Goal: Task Accomplishment & Management: Use online tool/utility

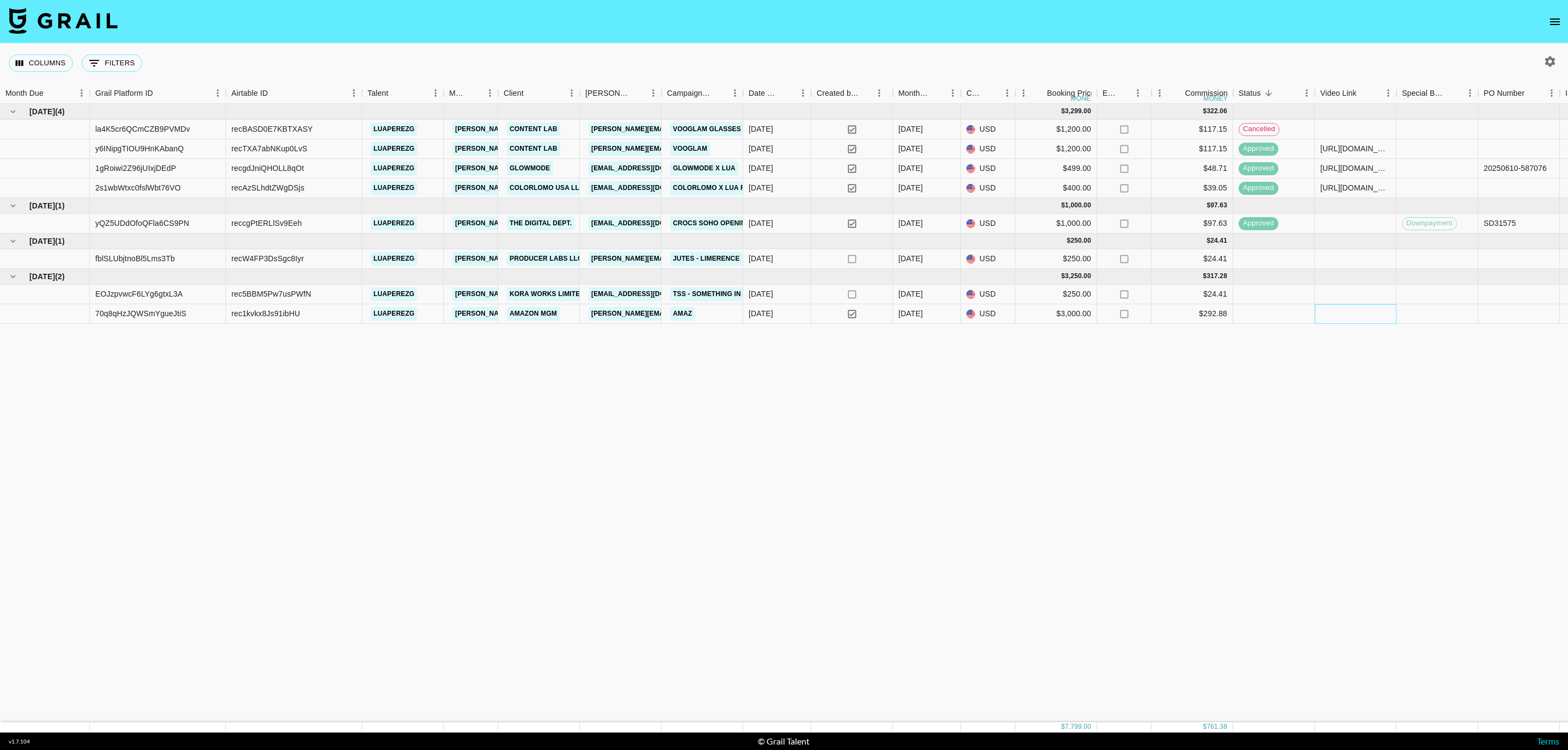
click at [1367, 316] on div at bounding box center [1355, 314] width 81 height 20
click at [1346, 316] on div at bounding box center [1355, 314] width 81 height 20
type input "[URL][DOMAIN_NAME]"
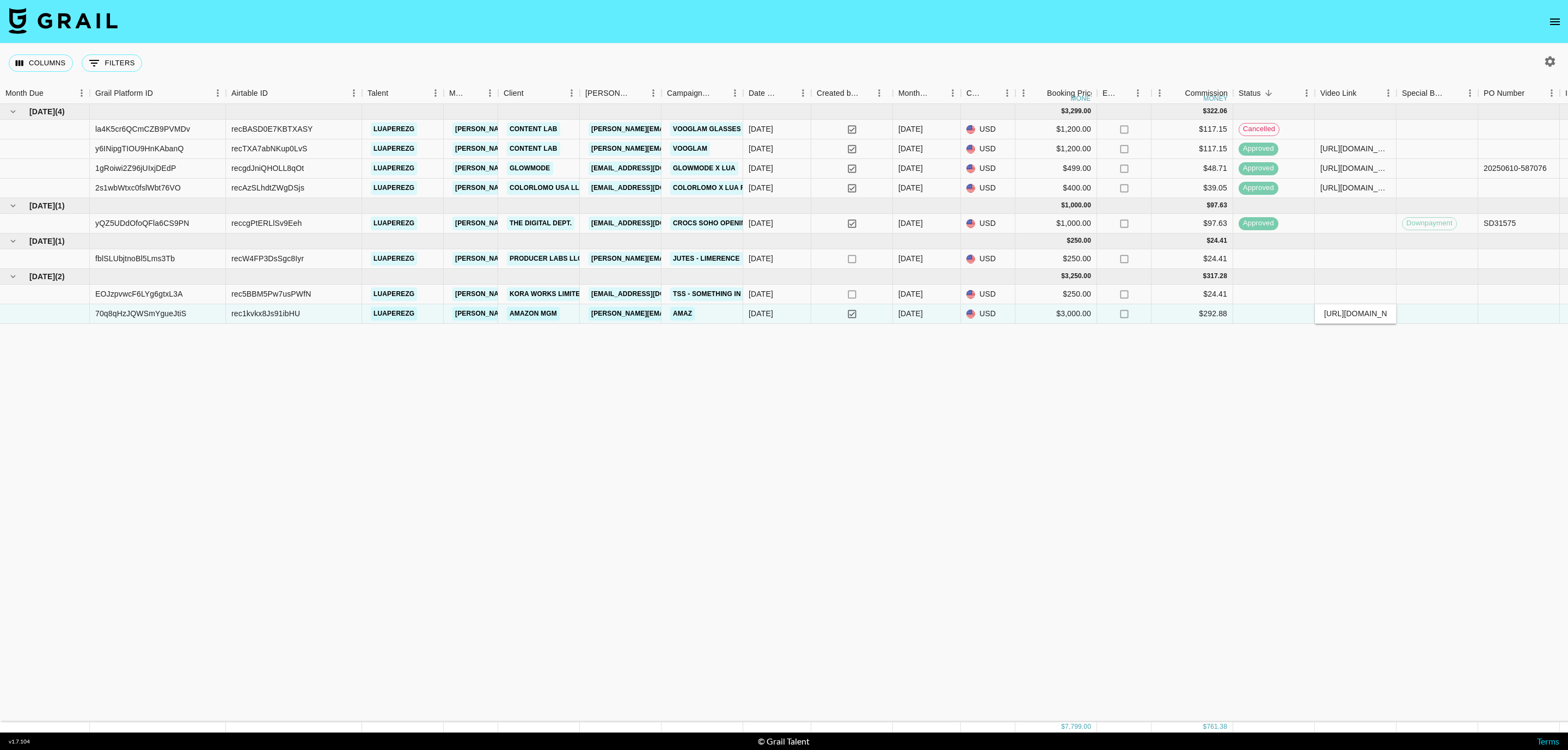
scroll to position [0, 191]
click at [1272, 309] on div at bounding box center [1273, 314] width 81 height 20
click at [1281, 316] on div at bounding box center [1273, 314] width 81 height 20
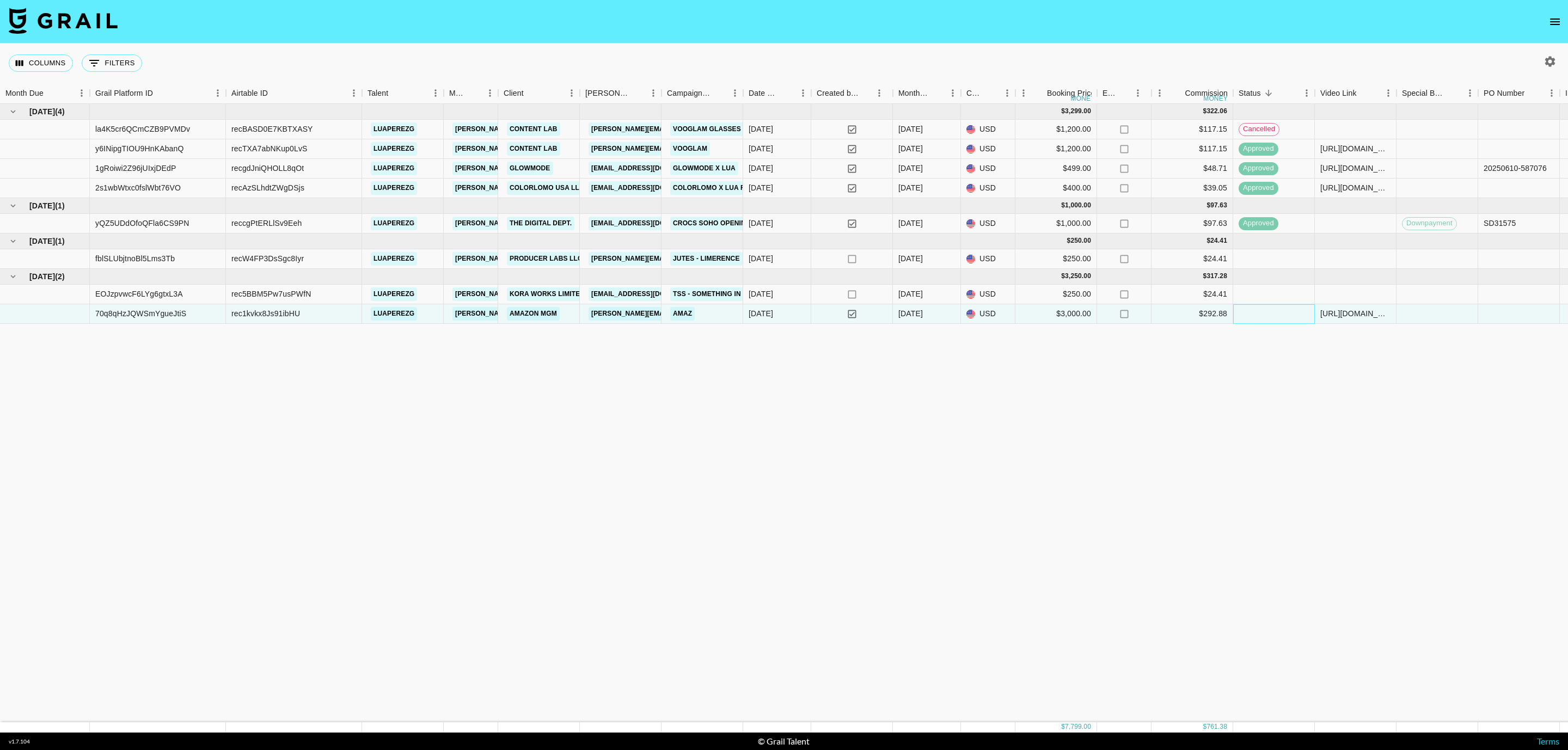
click at [1281, 316] on div at bounding box center [1273, 314] width 81 height 20
click at [1283, 315] on div at bounding box center [1273, 314] width 81 height 20
click at [1431, 317] on div at bounding box center [1437, 314] width 81 height 20
click at [1268, 317] on div at bounding box center [1273, 314] width 81 height 20
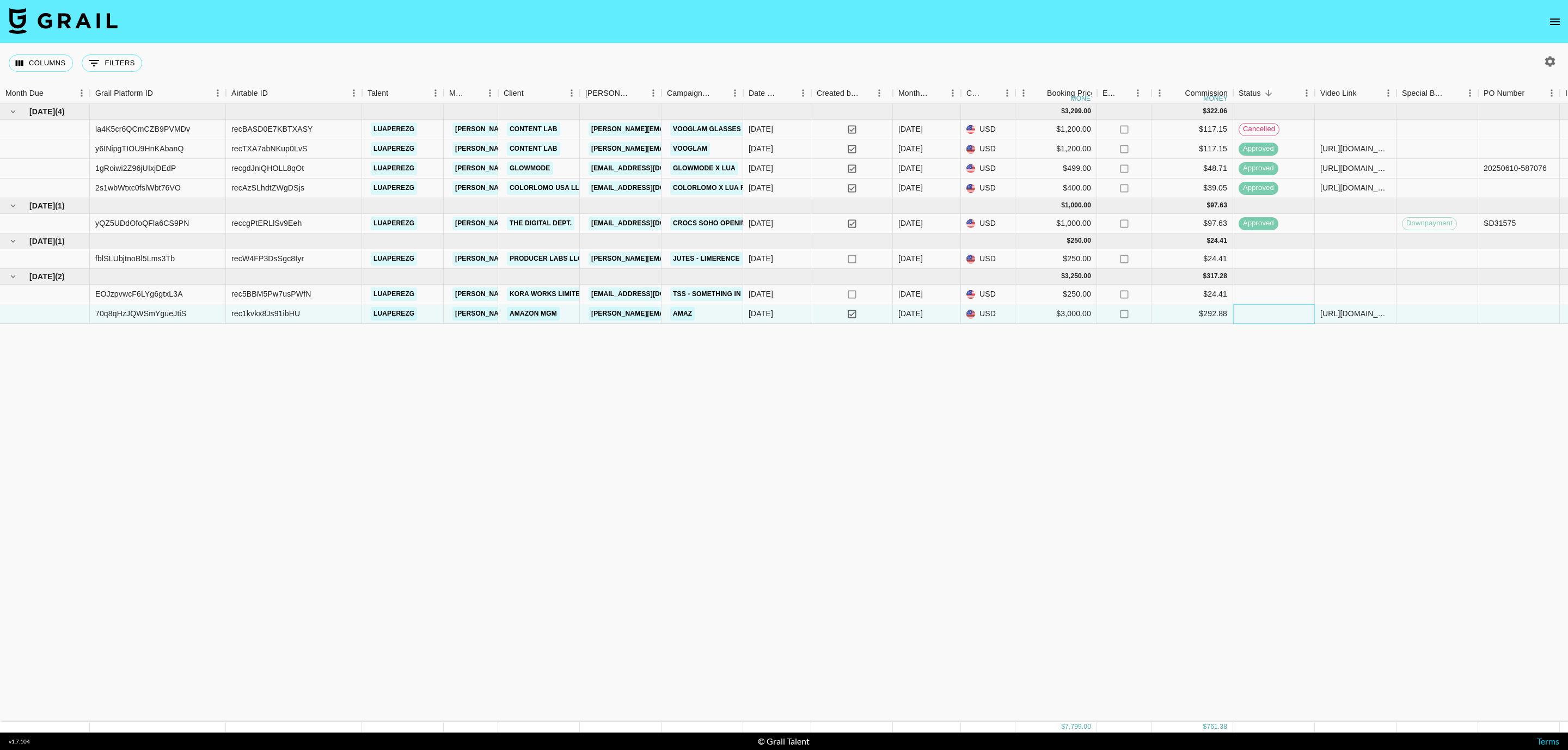
click at [1297, 310] on div at bounding box center [1273, 314] width 81 height 20
click at [1295, 316] on div at bounding box center [1273, 314] width 81 height 20
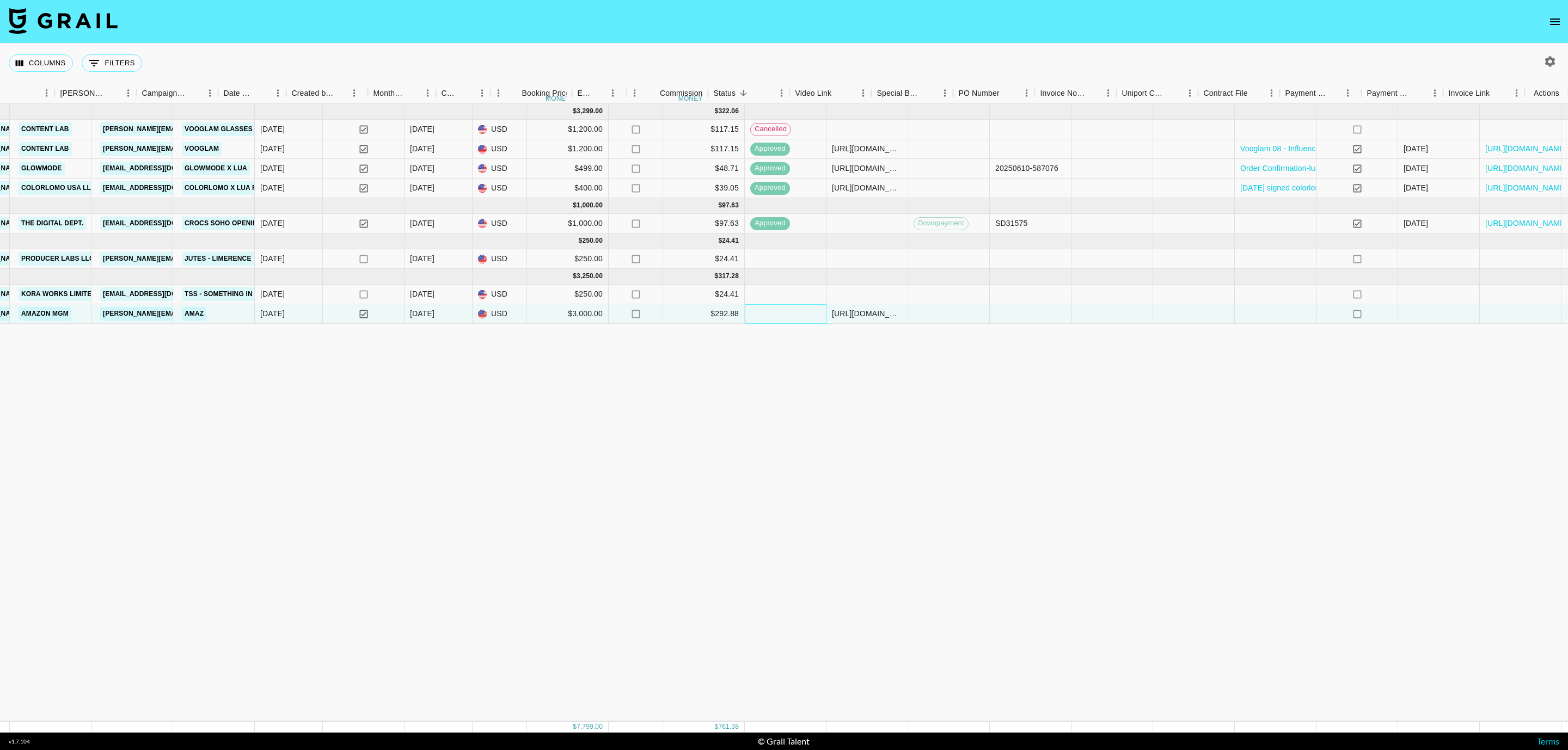
scroll to position [0, 525]
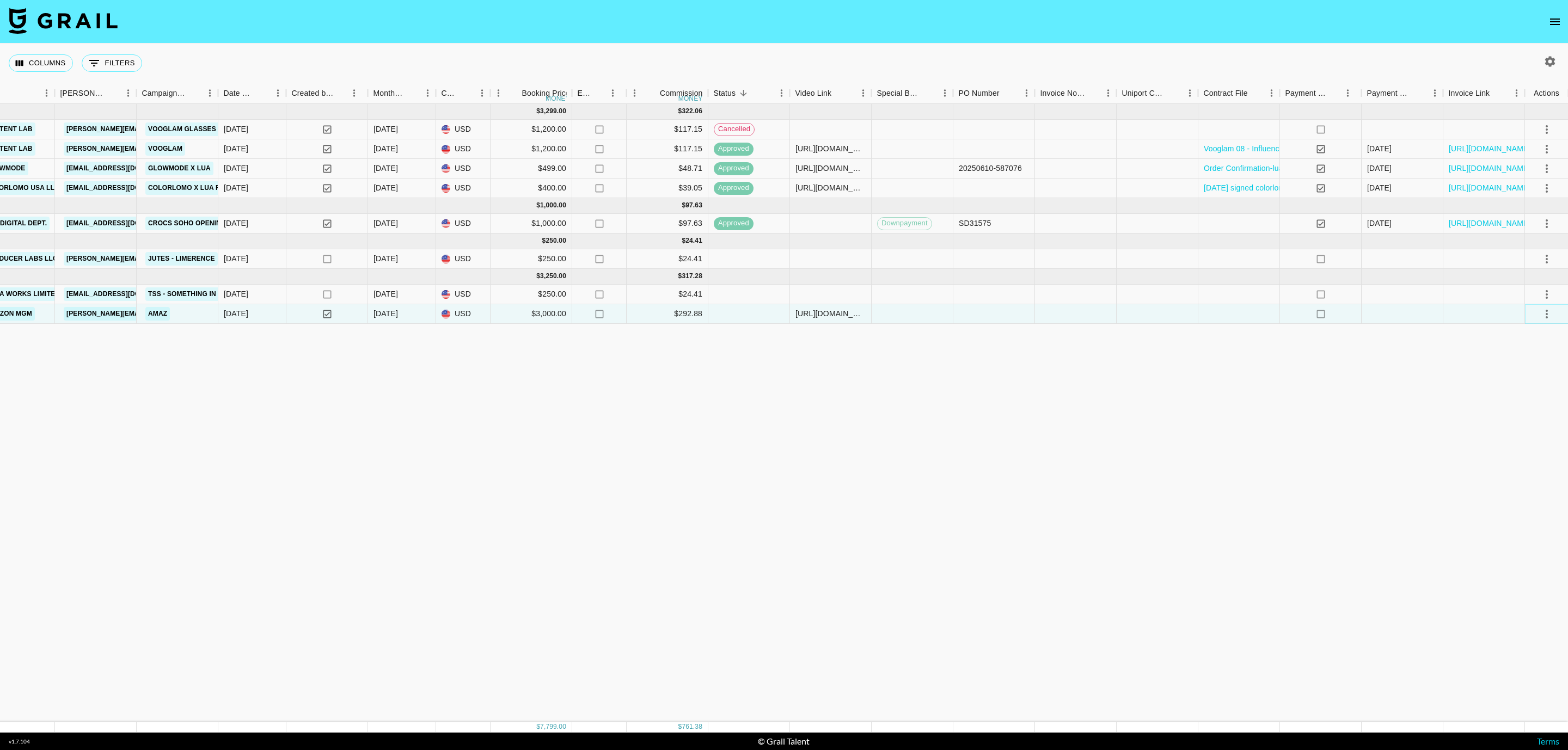
click at [1546, 314] on icon "select merge strategy" at bounding box center [1546, 314] width 3 height 9
click at [1514, 416] on div "Approve" at bounding box center [1522, 416] width 33 height 13
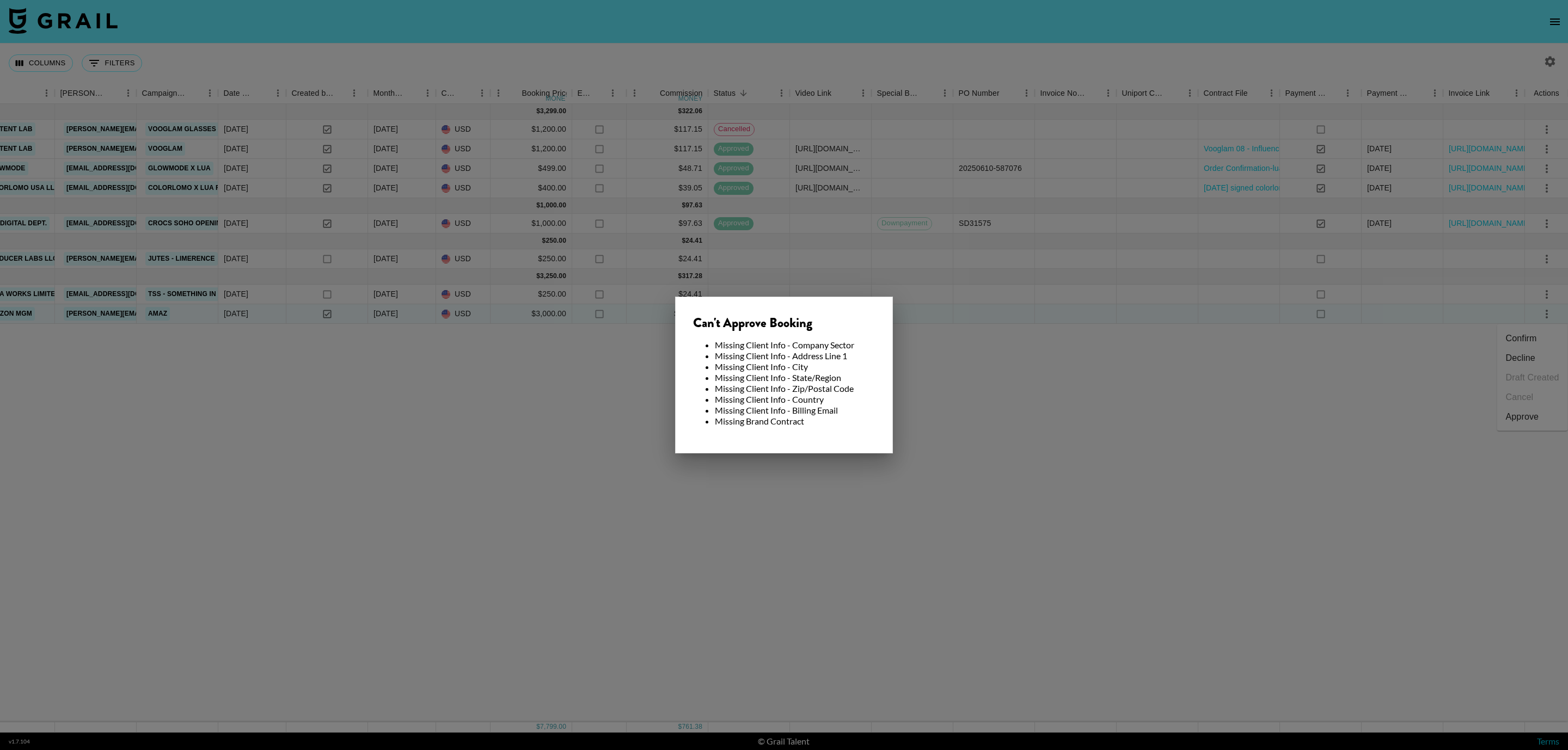
click at [1049, 471] on div at bounding box center [784, 375] width 1568 height 750
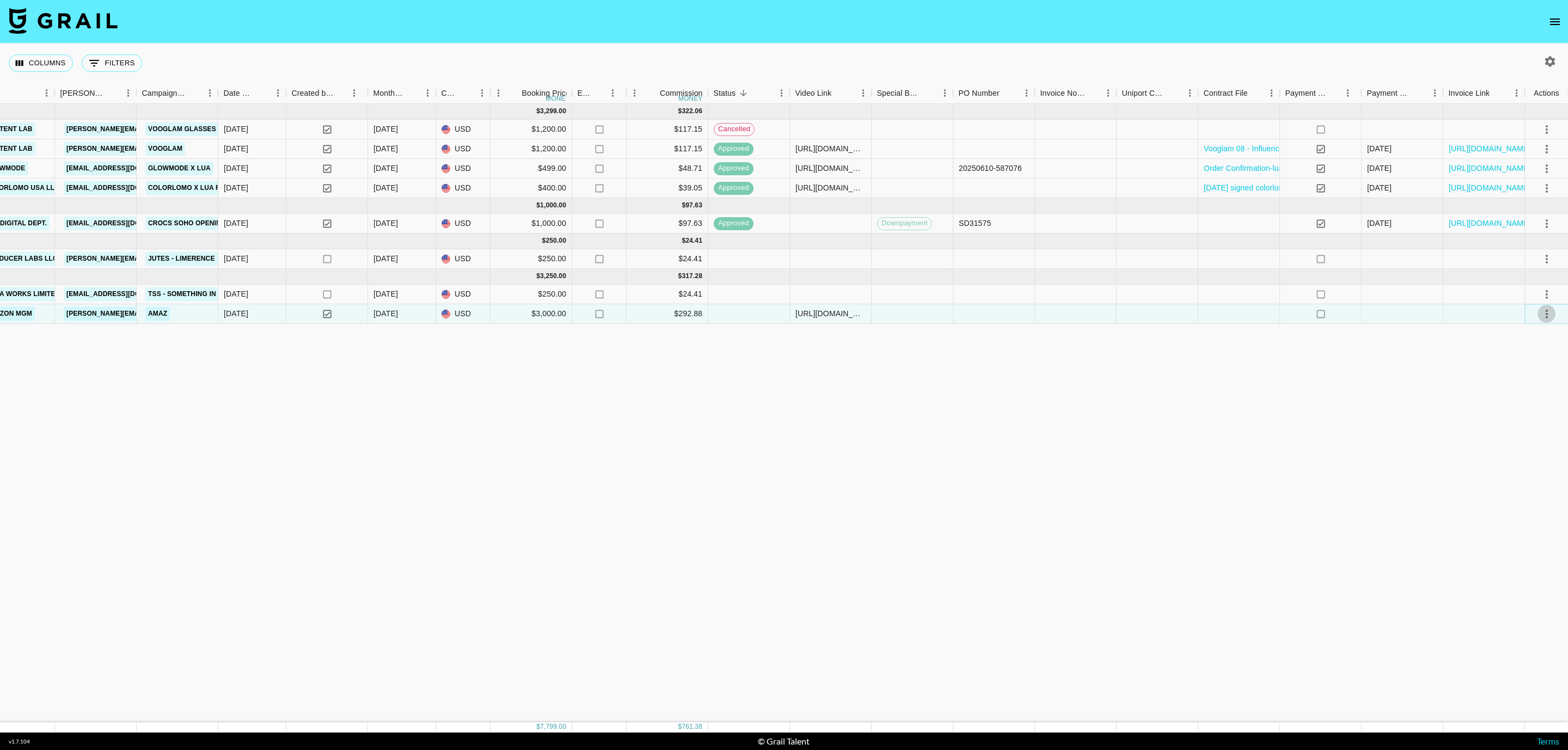
click at [1541, 321] on button "select merge strategy" at bounding box center [1546, 314] width 18 height 18
click at [1522, 423] on div "Approve" at bounding box center [1522, 416] width 33 height 13
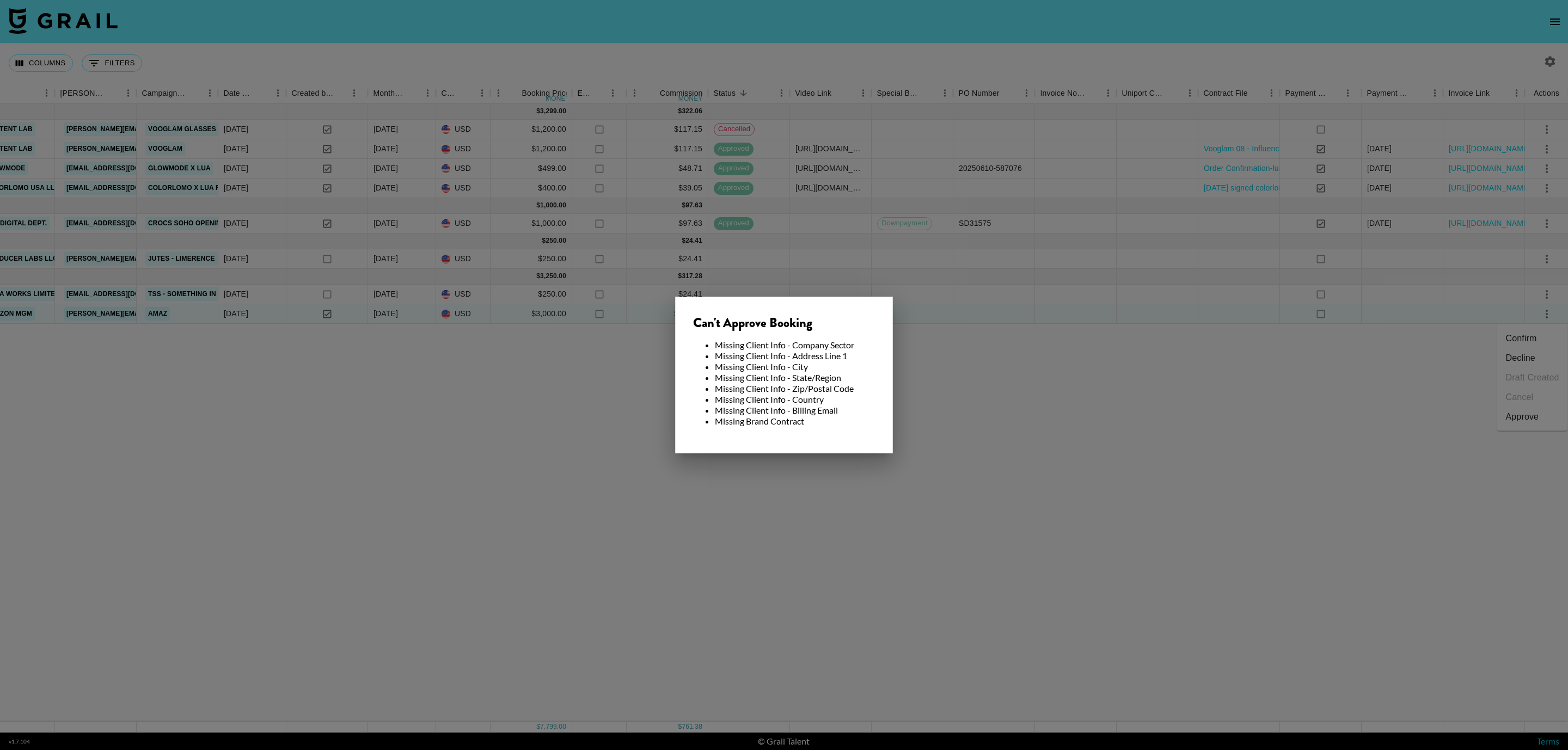
click at [1197, 415] on div at bounding box center [784, 375] width 1568 height 750
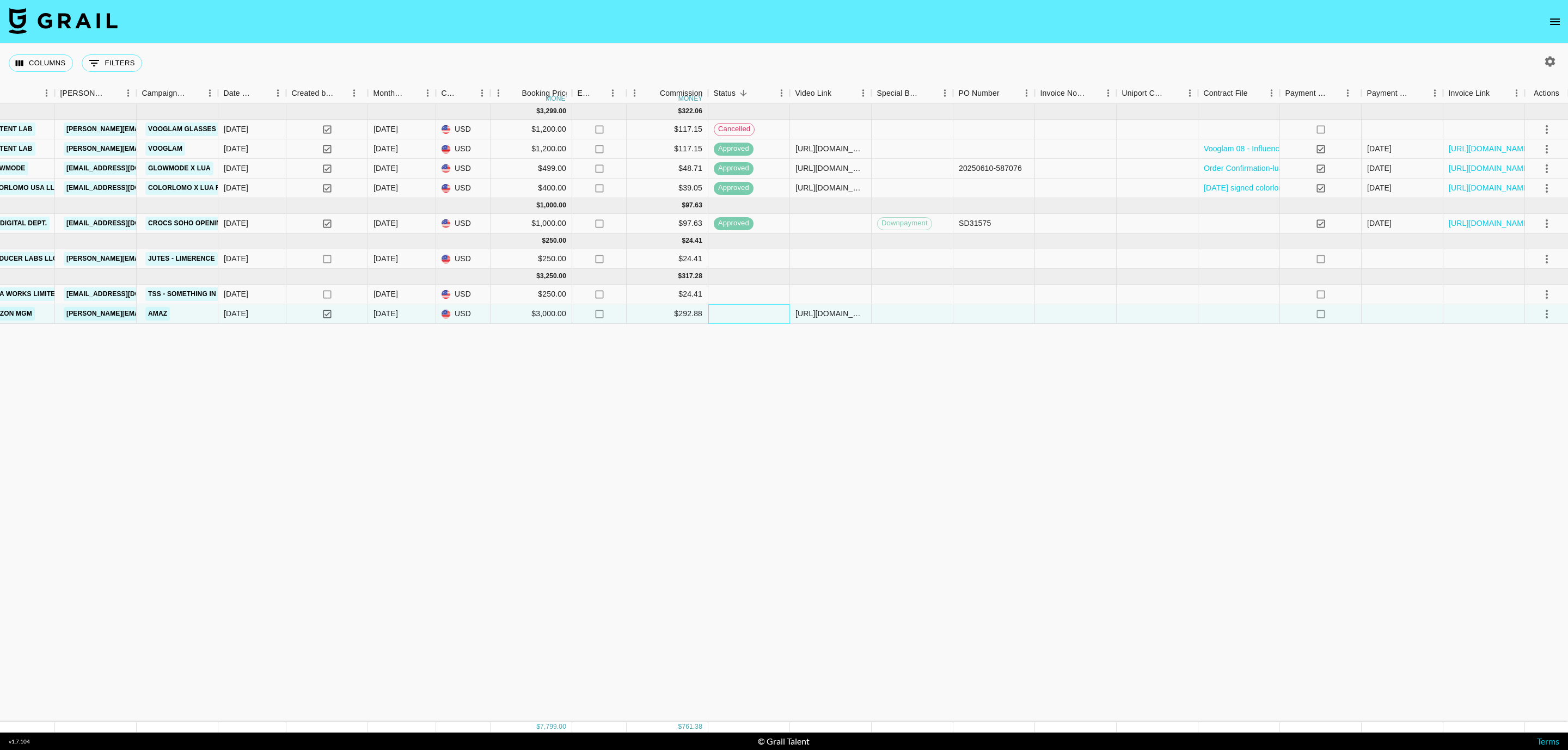
click at [738, 315] on div at bounding box center [749, 314] width 81 height 20
click at [1243, 326] on div "Jun '25 ( 4 ) $ 3,299.00 $ 322.06 la4K5cr6QCmCZB9PVMDv recBASD0E7KBTXASY luaper…" at bounding box center [521, 412] width 2093 height 618
click at [1249, 308] on div at bounding box center [1239, 314] width 81 height 20
click at [1271, 321] on div at bounding box center [1239, 314] width 81 height 20
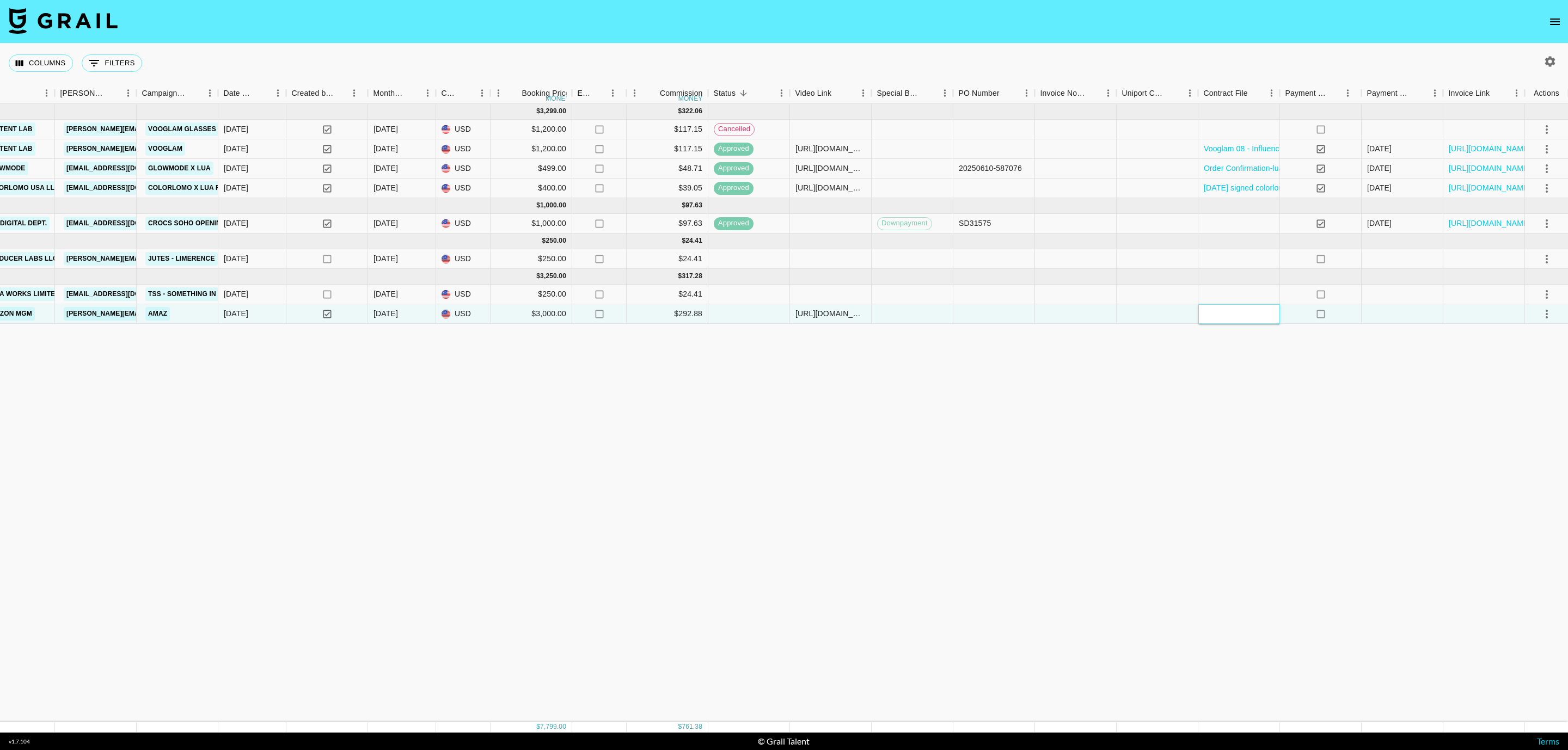
click at [1269, 319] on div at bounding box center [1239, 314] width 81 height 20
click at [1269, 312] on div at bounding box center [1239, 314] width 81 height 20
click at [1234, 308] on div at bounding box center [1239, 314] width 81 height 20
drag, startPoint x: 1197, startPoint y: 381, endPoint x: 1221, endPoint y: 327, distance: 59.1
click at [1206, 368] on div "Jun '25 ( 4 ) $ 3,299.00 $ 322.06 la4K5cr6QCmCZB9PVMDv recBASD0E7KBTXASY luaper…" at bounding box center [521, 412] width 2093 height 618
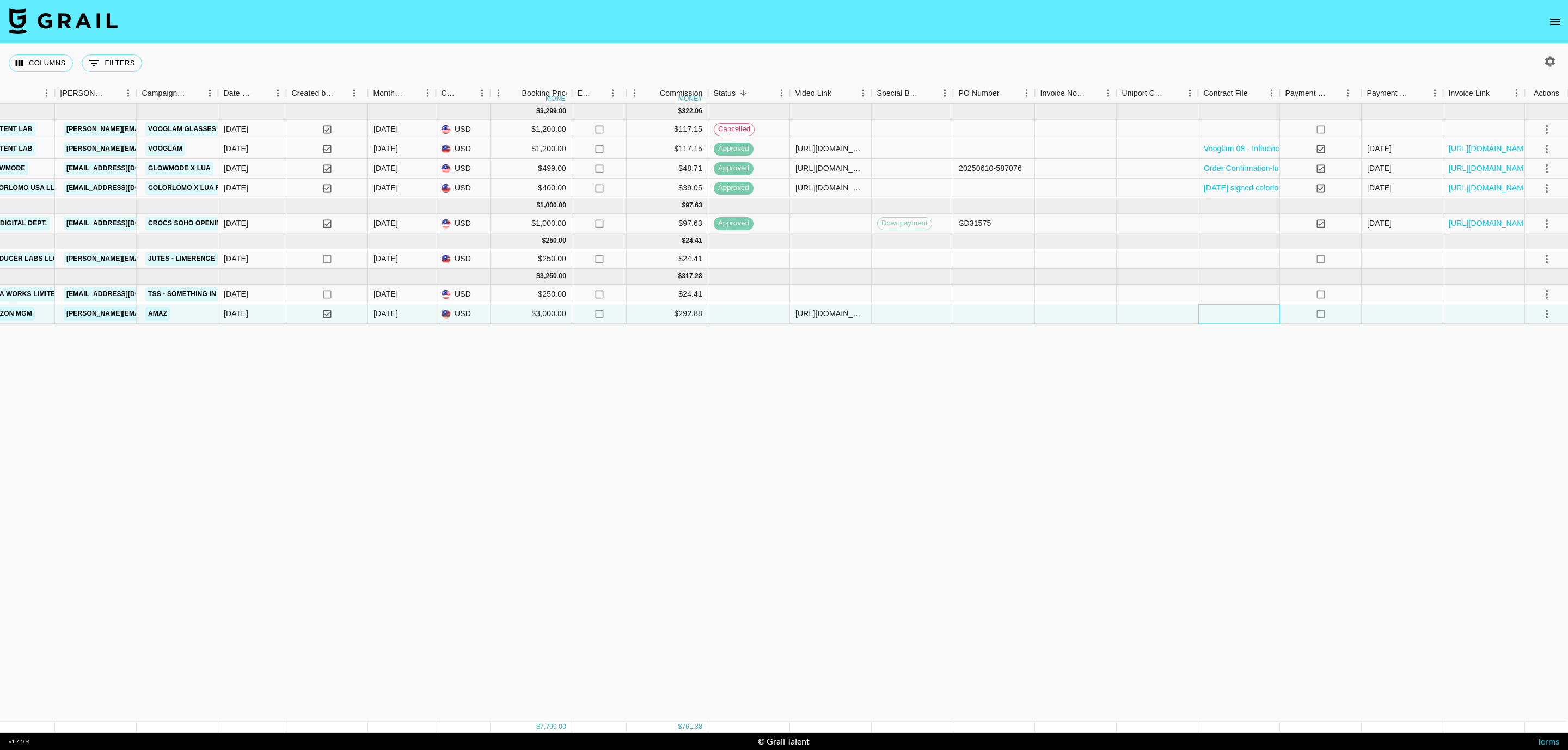
click at [1227, 315] on div at bounding box center [1239, 314] width 81 height 20
click at [1243, 314] on div at bounding box center [1239, 314] width 81 height 20
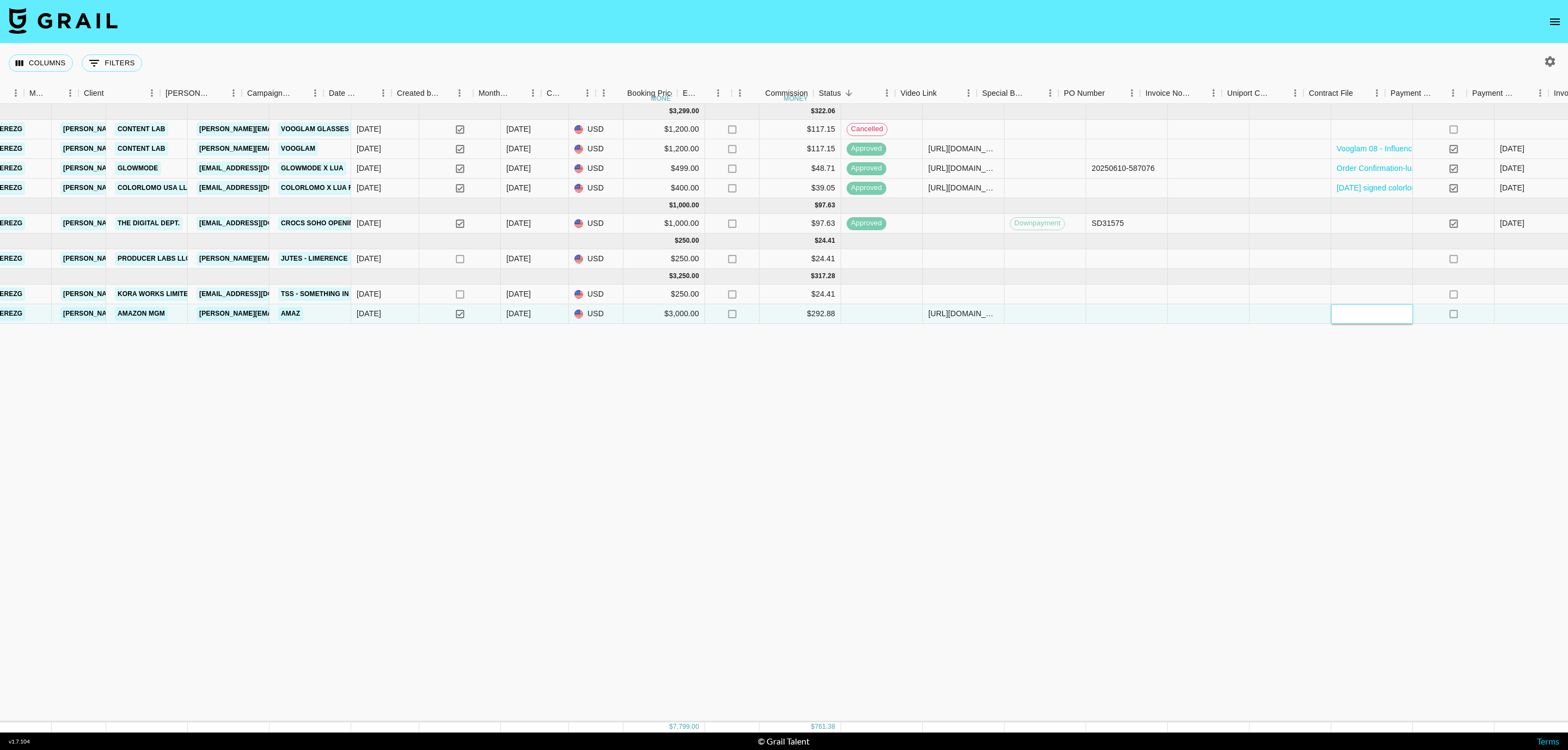
scroll to position [0, 424]
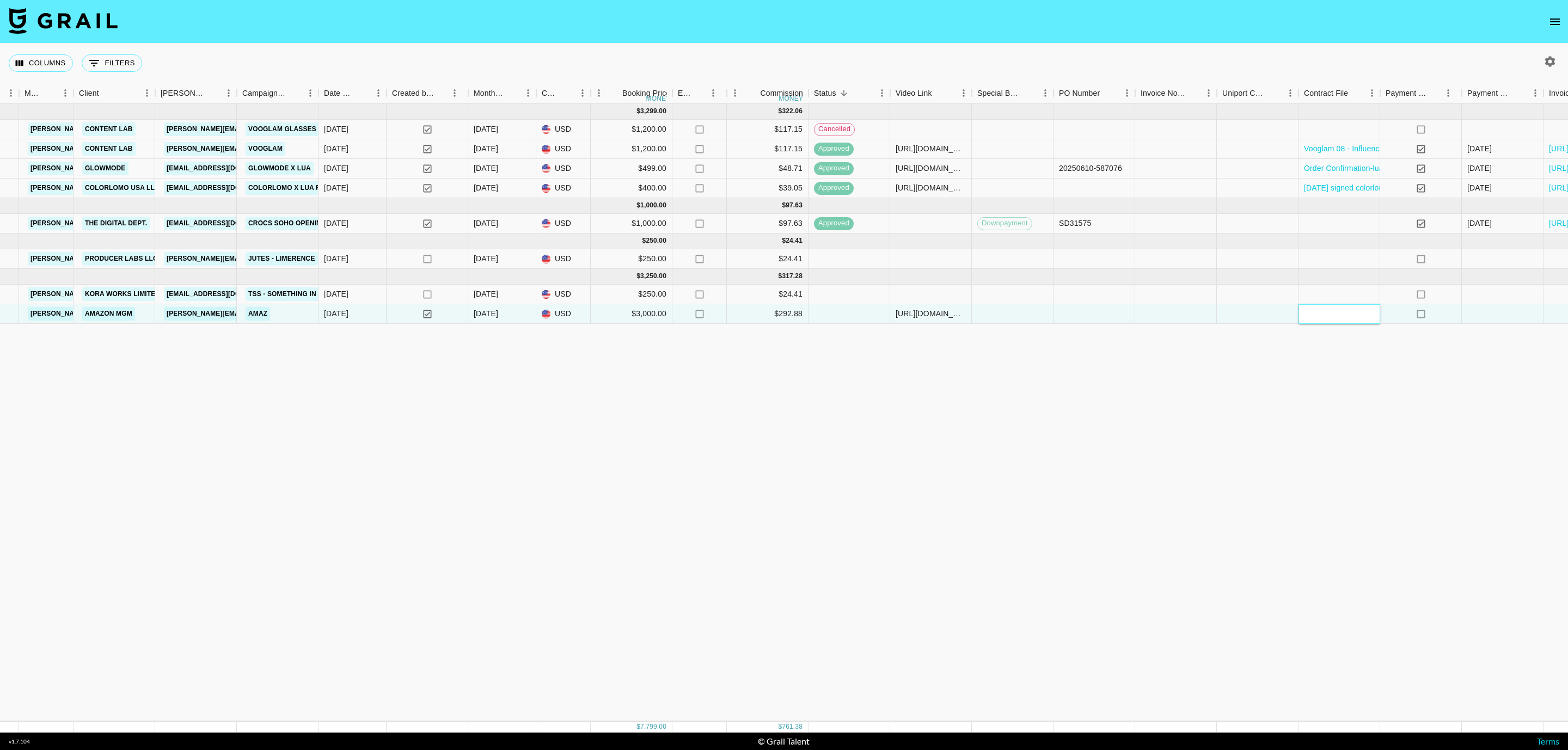
click at [1332, 316] on div at bounding box center [1339, 314] width 81 height 20
click at [1335, 316] on div at bounding box center [1339, 314] width 81 height 20
click at [1339, 316] on div at bounding box center [1339, 314] width 81 height 20
click at [1040, 356] on div "Jun '25 ( 4 ) $ 3,299.00 $ 322.06 la4K5cr6QCmCZB9PVMDv recBASD0E7KBTXASY luaper…" at bounding box center [621, 412] width 2093 height 618
click at [842, 314] on div at bounding box center [849, 314] width 81 height 20
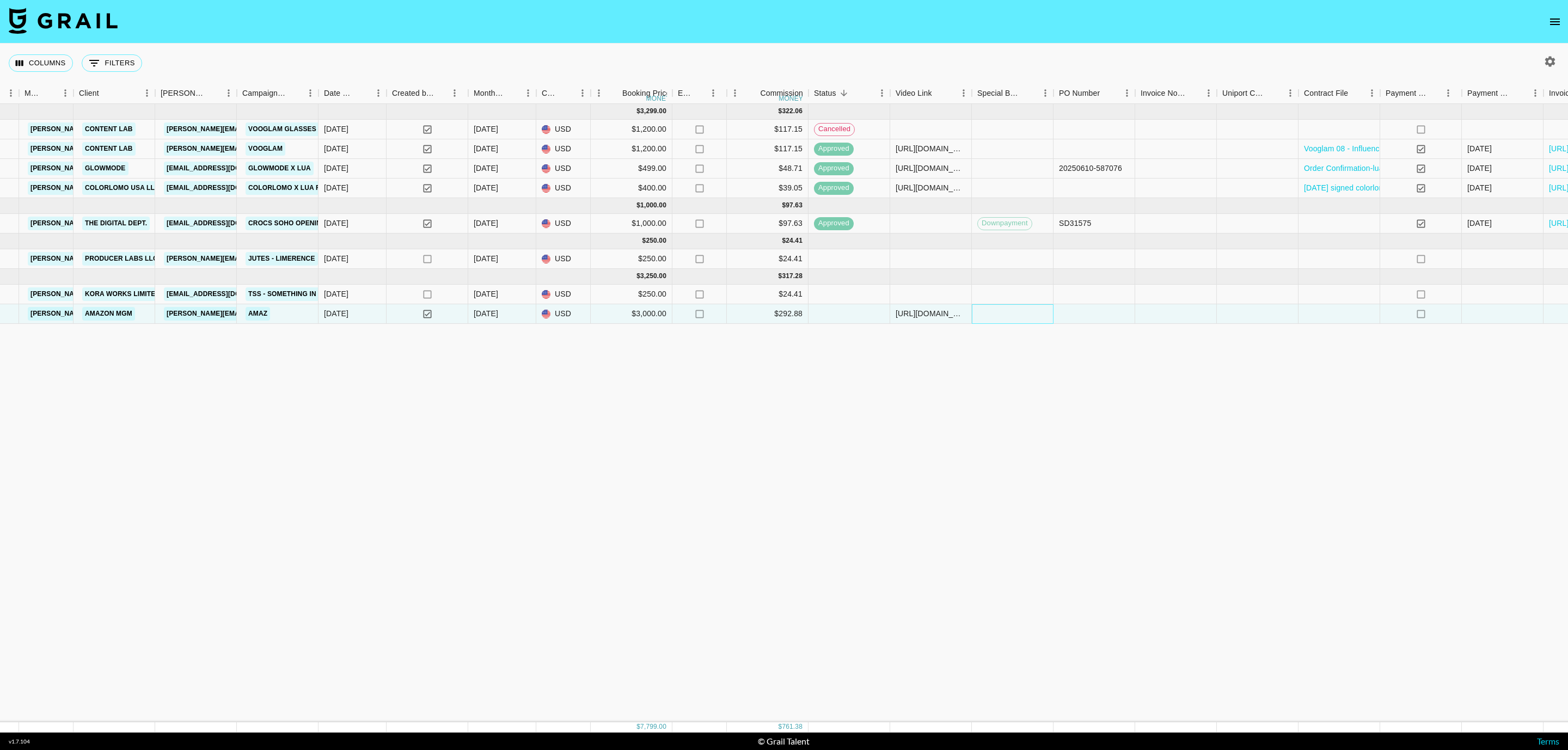
click at [997, 315] on div at bounding box center [1012, 314] width 81 height 20
click at [1081, 324] on div at bounding box center [1093, 314] width 81 height 20
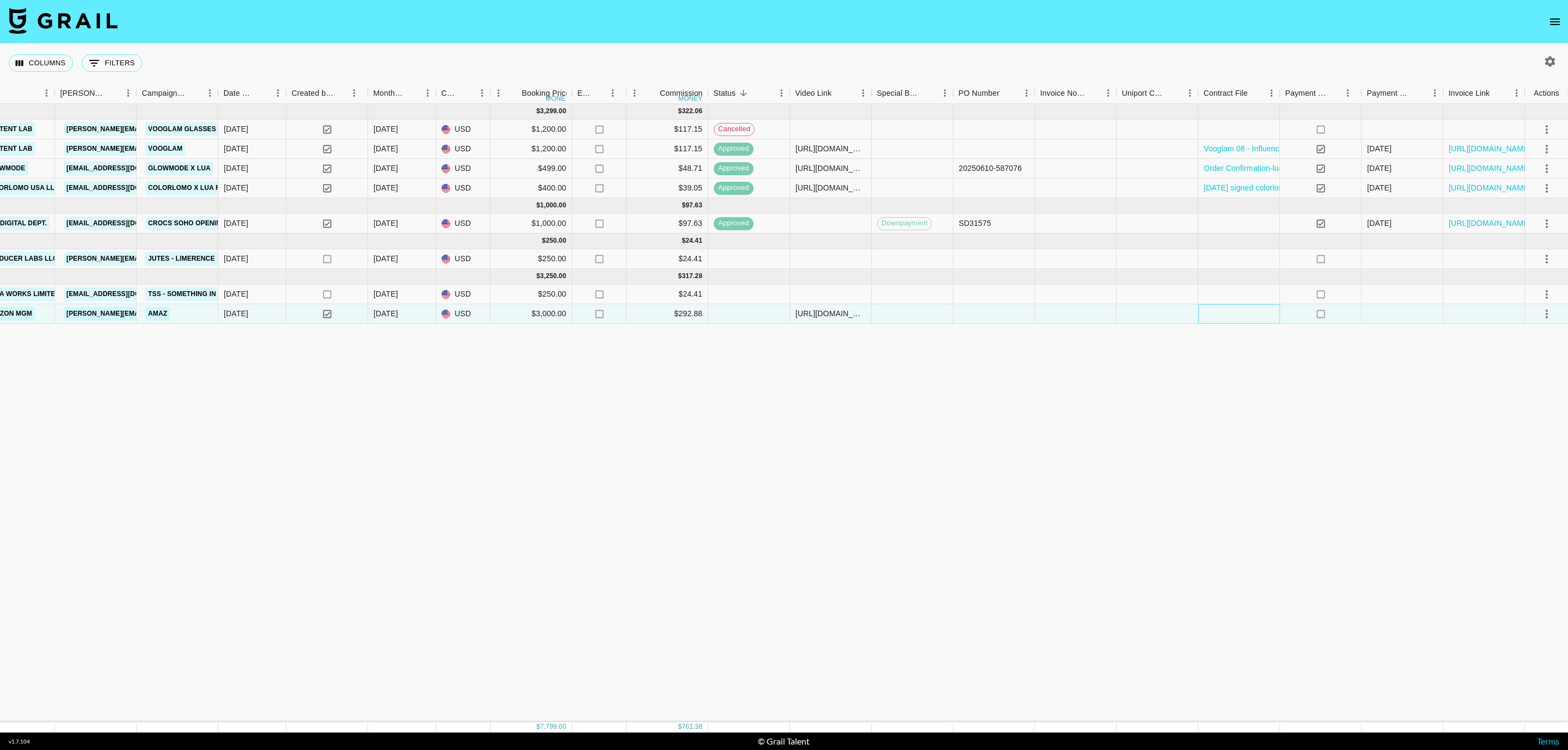
click at [1227, 319] on div at bounding box center [1239, 314] width 81 height 20
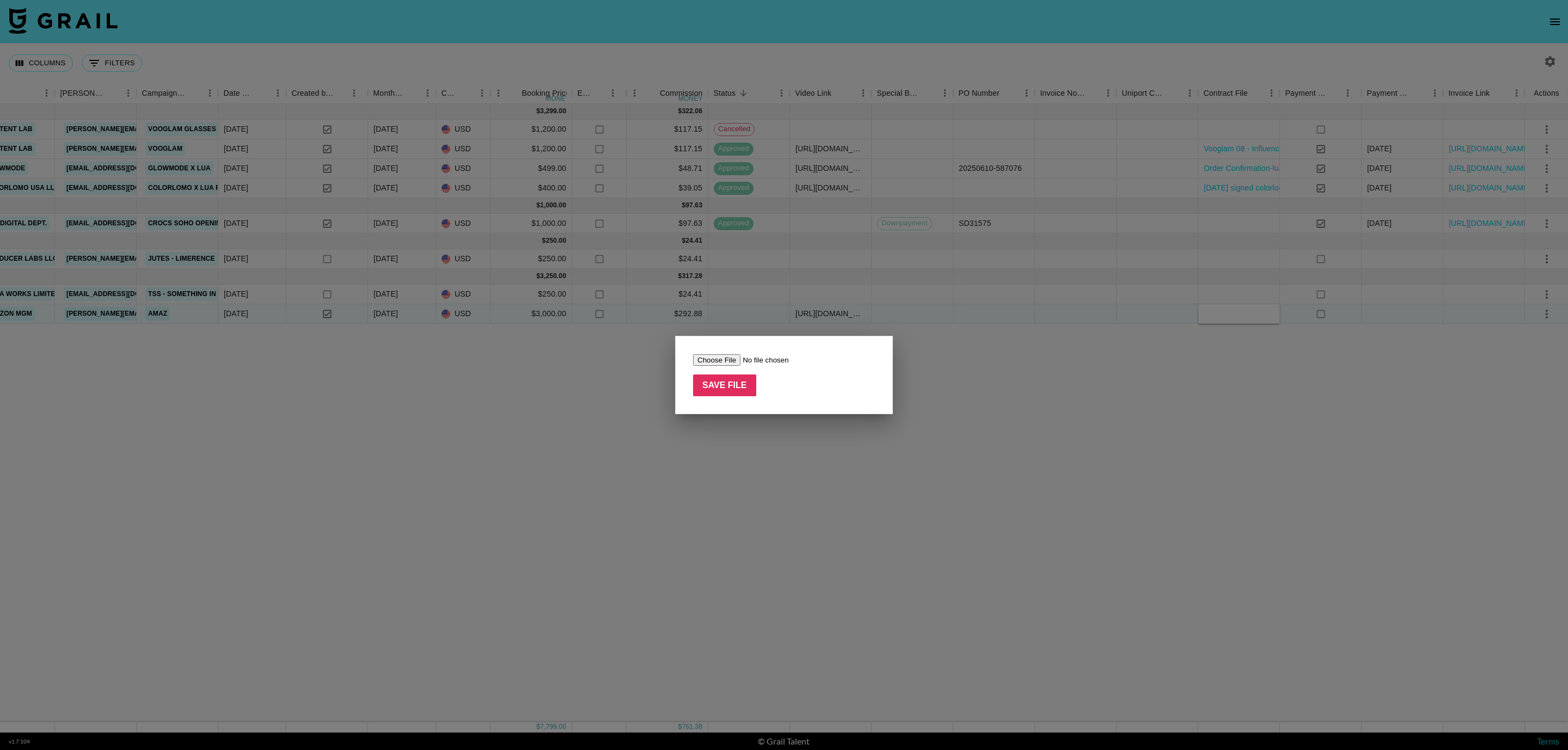
click at [1227, 319] on div at bounding box center [784, 375] width 1568 height 750
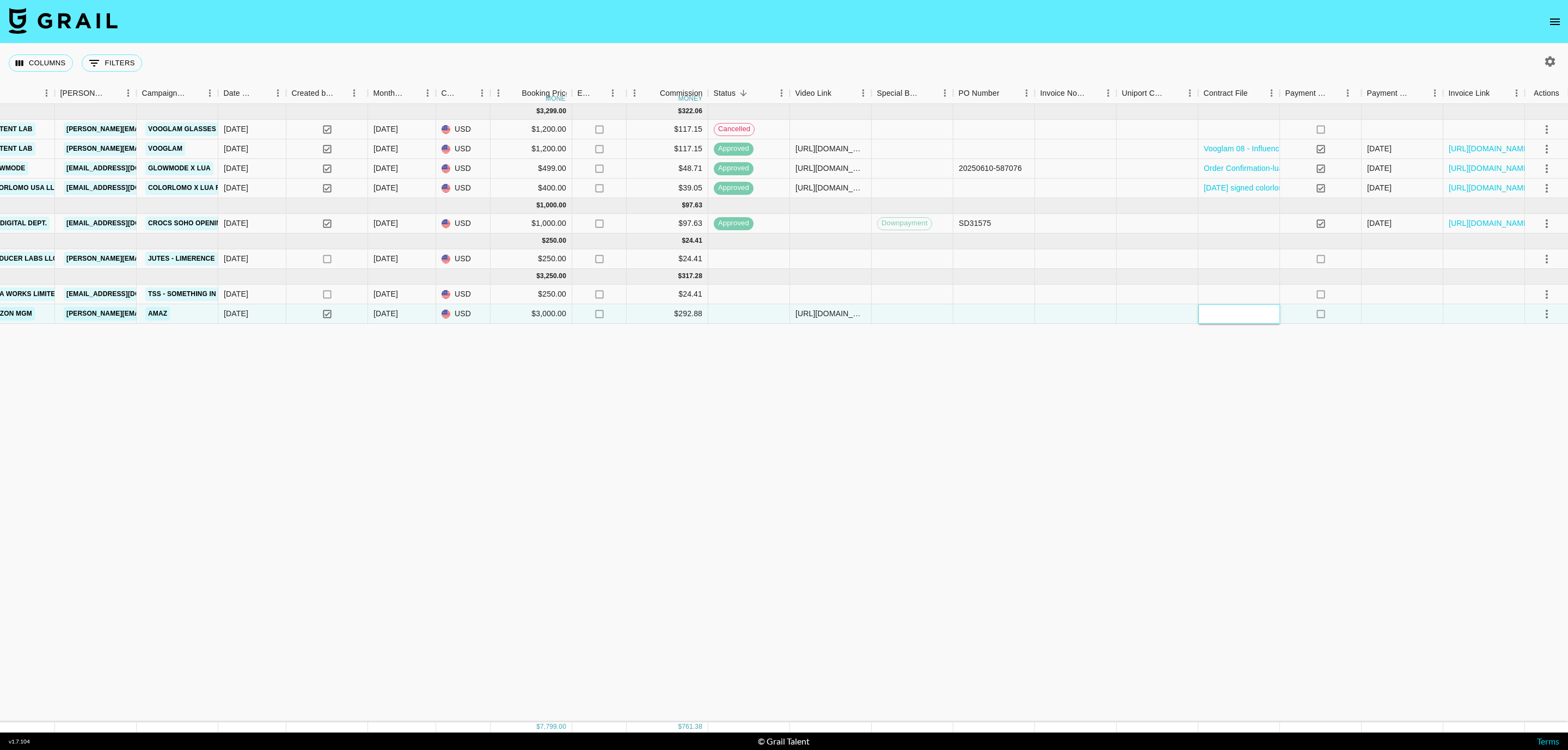
click at [1251, 319] on div at bounding box center [1239, 314] width 81 height 20
click at [1272, 315] on div at bounding box center [1239, 314] width 81 height 20
click at [1275, 312] on div at bounding box center [1239, 314] width 81 height 20
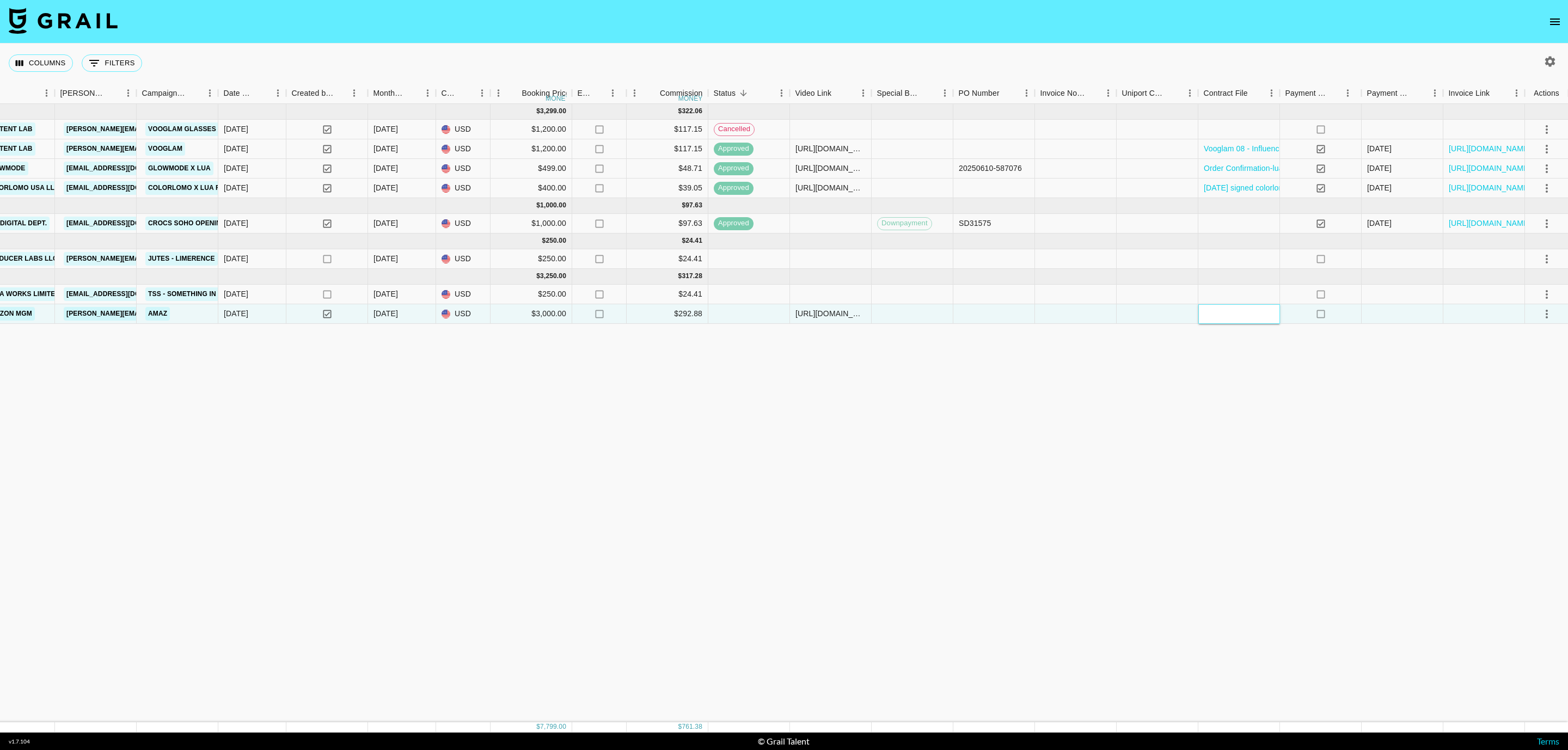
click at [1275, 312] on div at bounding box center [1239, 314] width 81 height 20
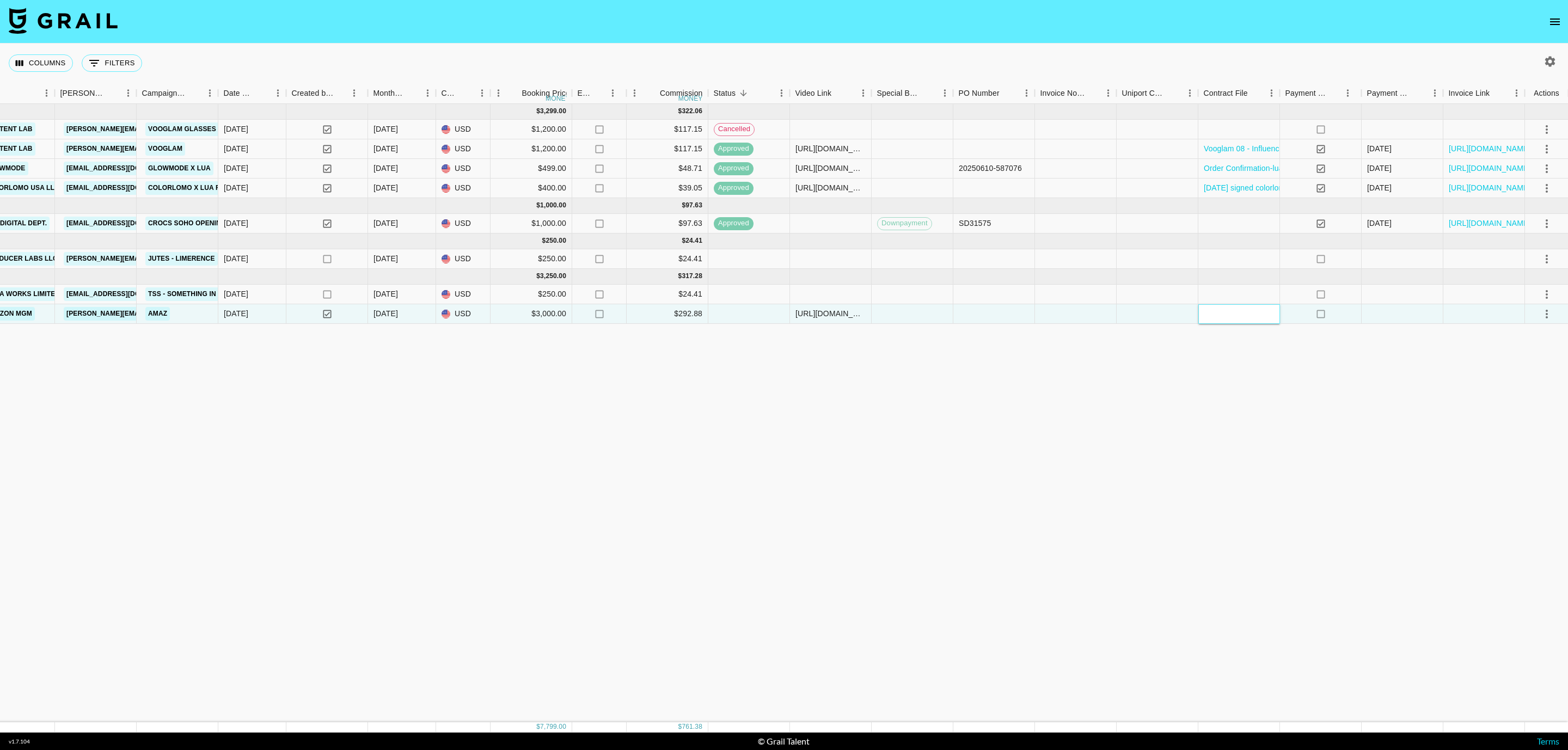
click at [1249, 319] on div at bounding box center [1239, 314] width 81 height 20
click at [1246, 513] on div "Jun '25 ( 4 ) $ 3,299.00 $ 322.06 la4K5cr6QCmCZB9PVMDv recBASD0E7KBTXASY luaper…" at bounding box center [521, 412] width 2093 height 618
click at [1462, 315] on div at bounding box center [1483, 314] width 81 height 20
click at [1504, 320] on div at bounding box center [1483, 314] width 81 height 20
click at [1246, 320] on div at bounding box center [1239, 314] width 81 height 20
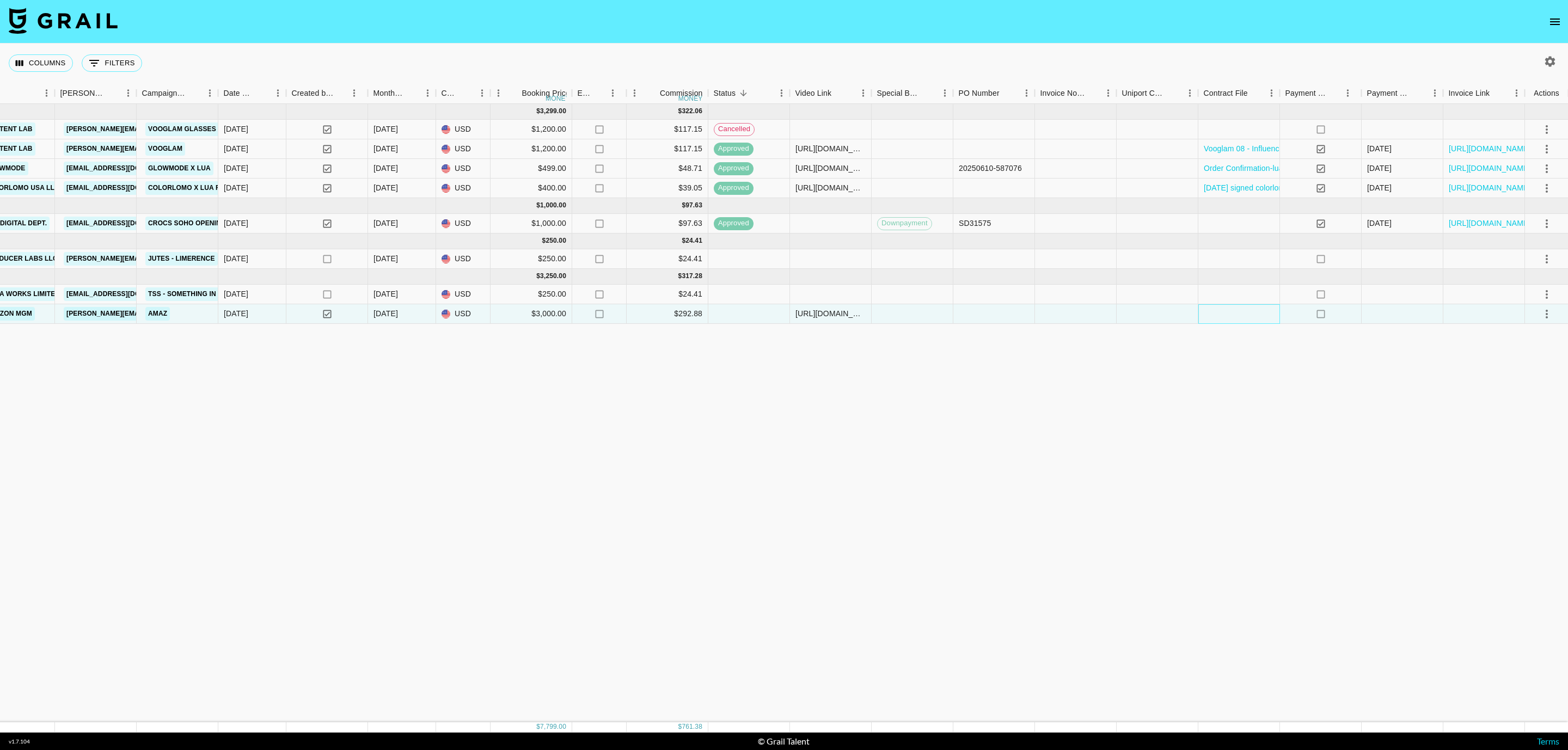
click at [1246, 318] on div at bounding box center [1239, 314] width 81 height 20
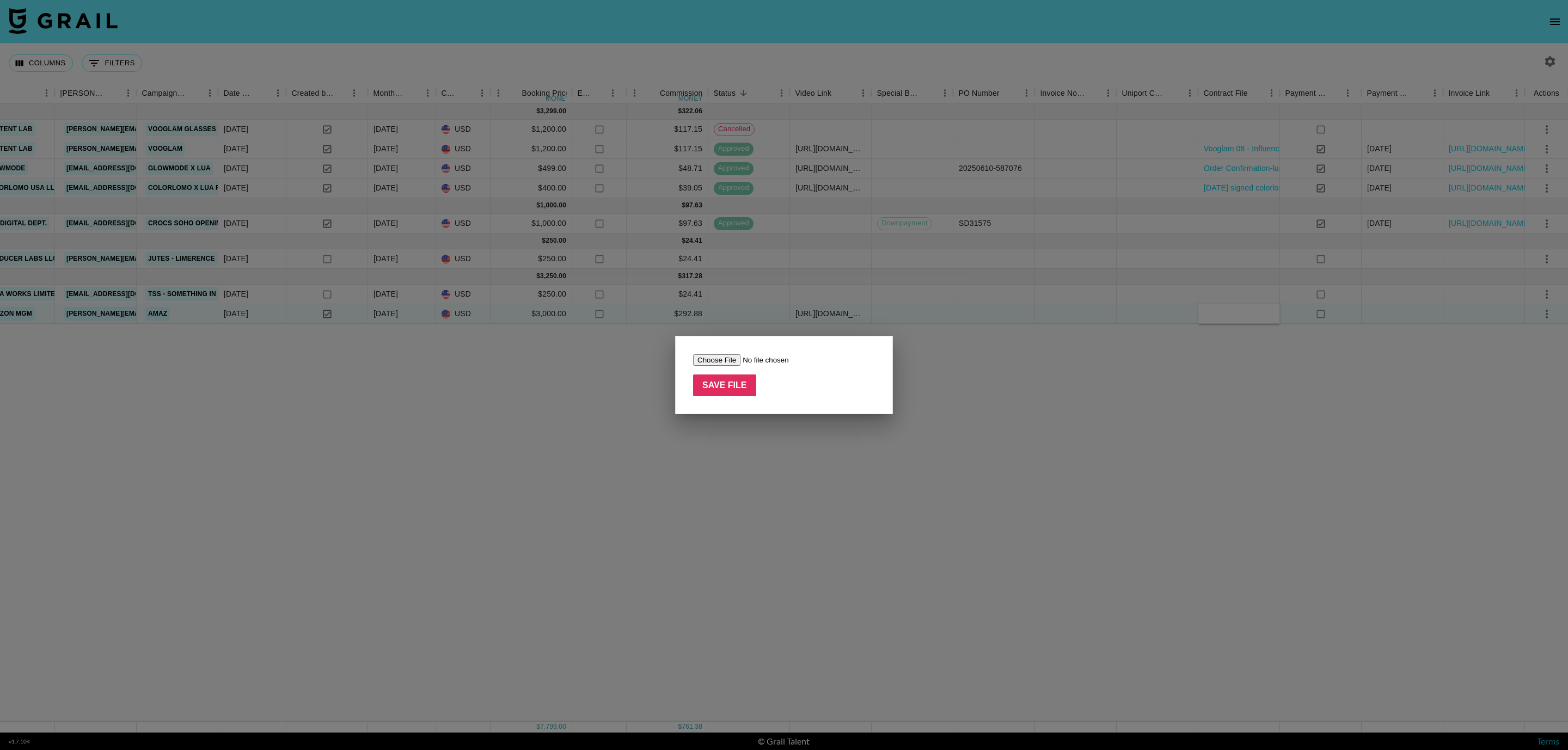
click at [1246, 318] on div at bounding box center [784, 375] width 1568 height 750
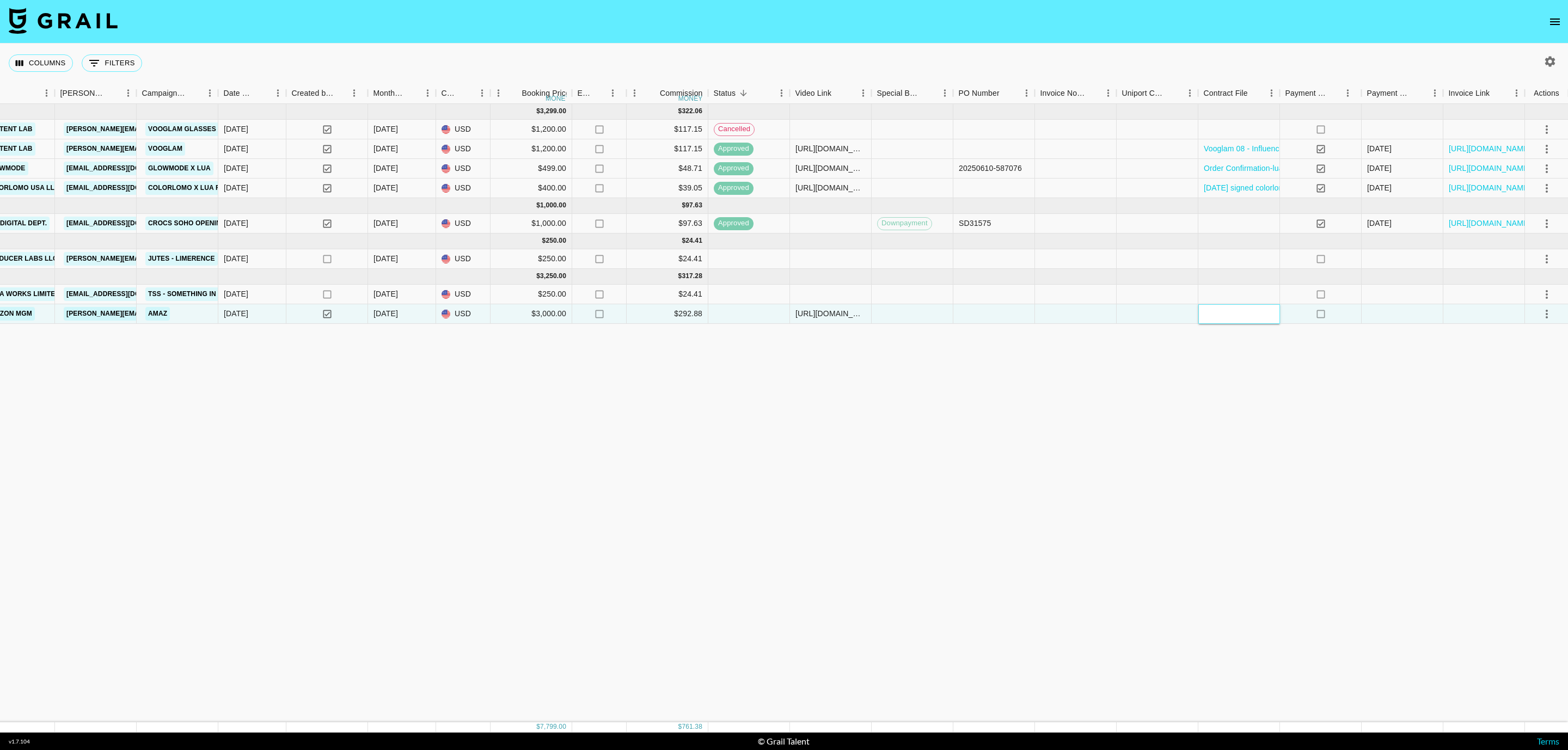
click at [1246, 318] on div at bounding box center [1239, 314] width 81 height 20
click at [1235, 312] on div at bounding box center [1239, 314] width 81 height 20
click at [1201, 407] on div "Jun '25 ( 4 ) $ 3,299.00 $ 322.06 la4K5cr6QCmCZB9PVMDv recBASD0E7KBTXASY luaper…" at bounding box center [521, 412] width 2093 height 618
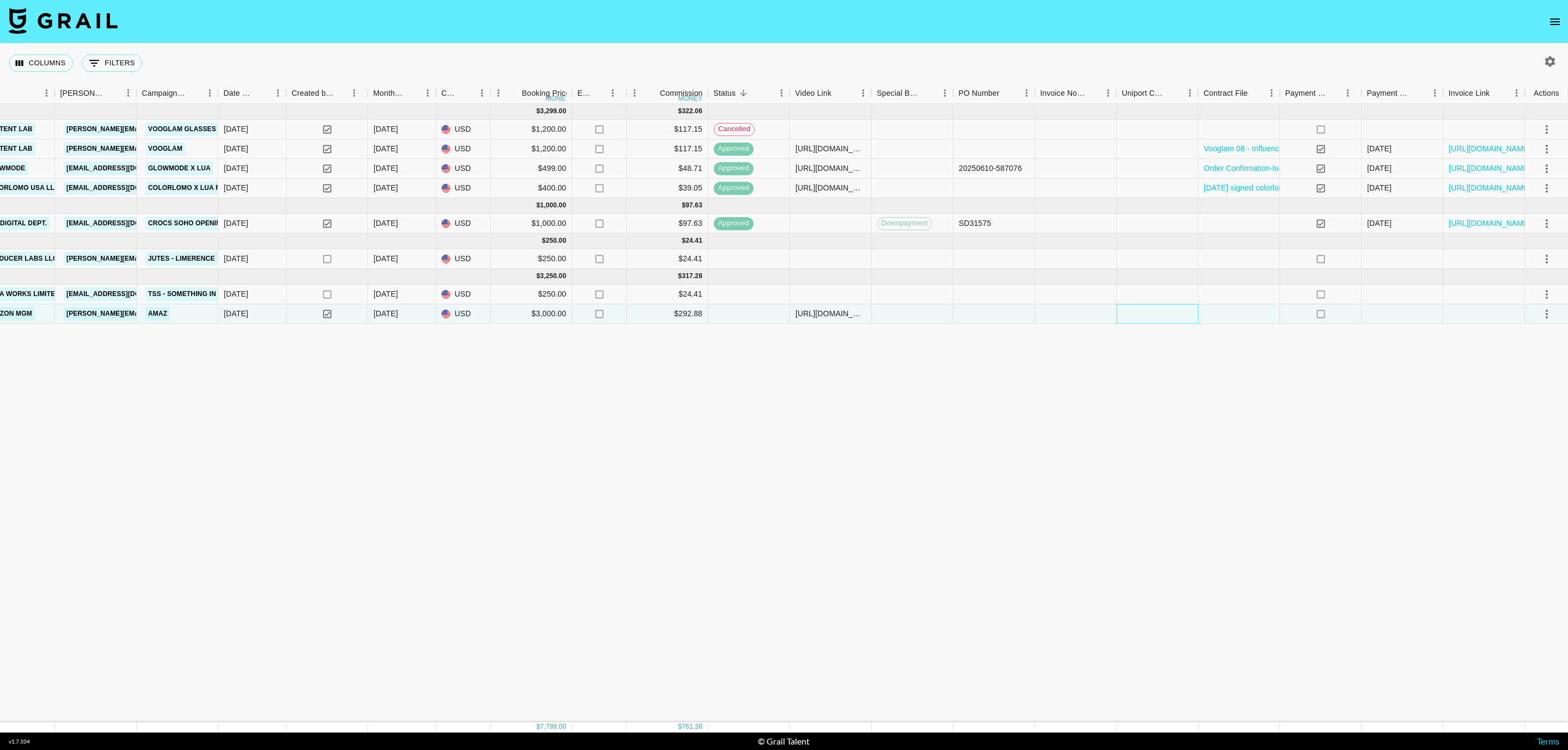
click at [1170, 319] on div at bounding box center [1157, 314] width 81 height 20
click at [1225, 312] on div at bounding box center [1239, 314] width 81 height 20
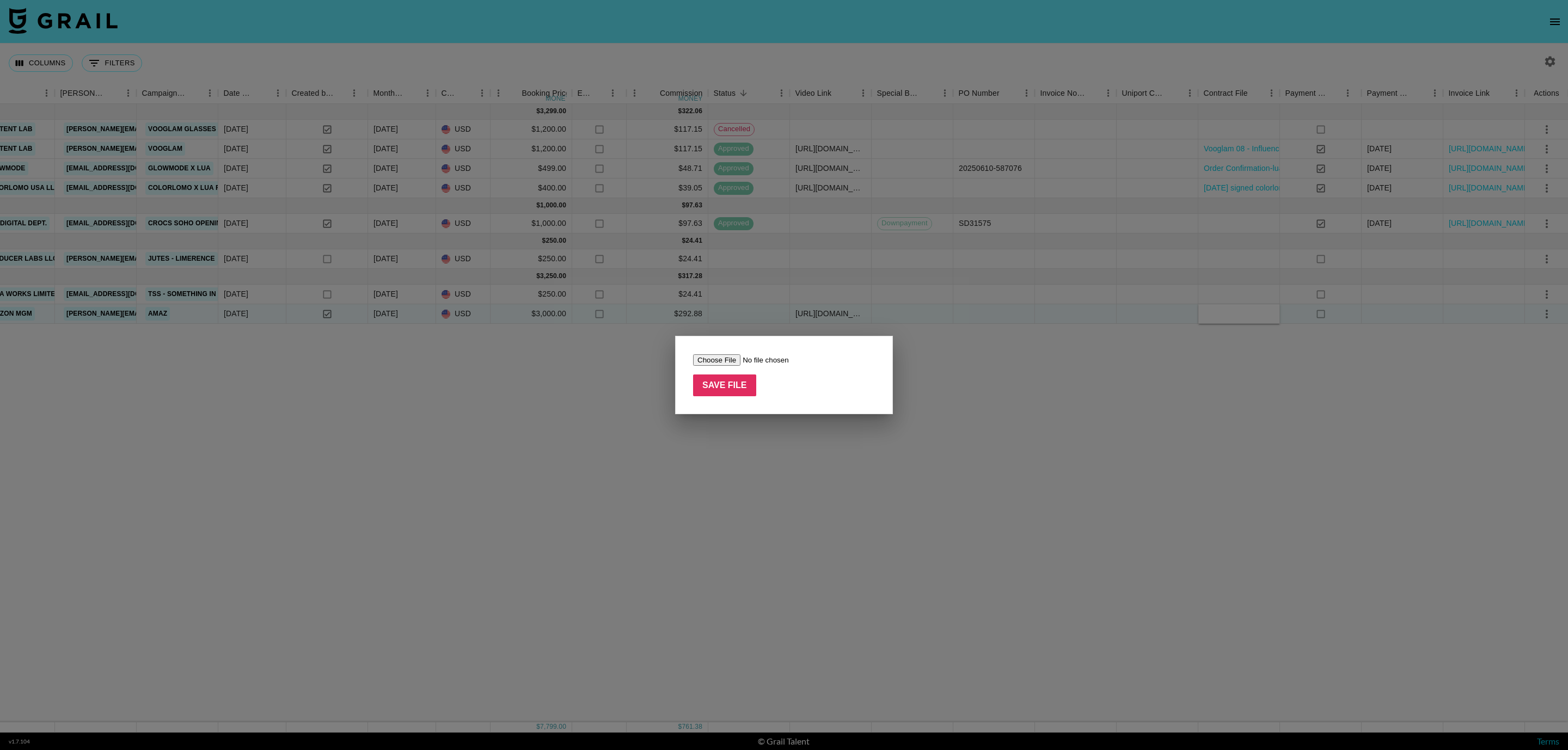
click at [722, 361] on input "file" at bounding box center [762, 359] width 137 height 11
click at [1006, 443] on div at bounding box center [784, 375] width 1568 height 750
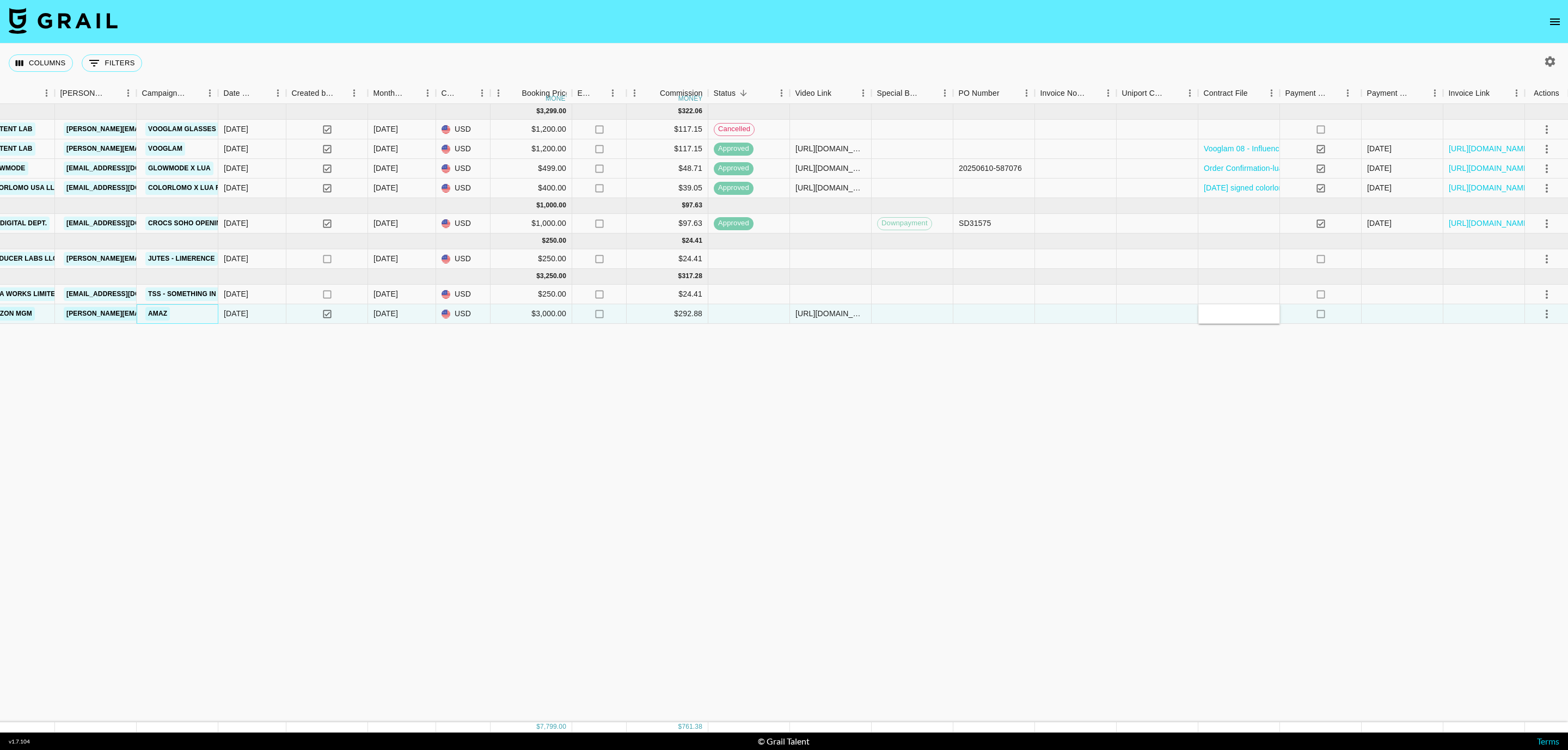
click at [199, 321] on div "Amaz" at bounding box center [177, 314] width 81 height 20
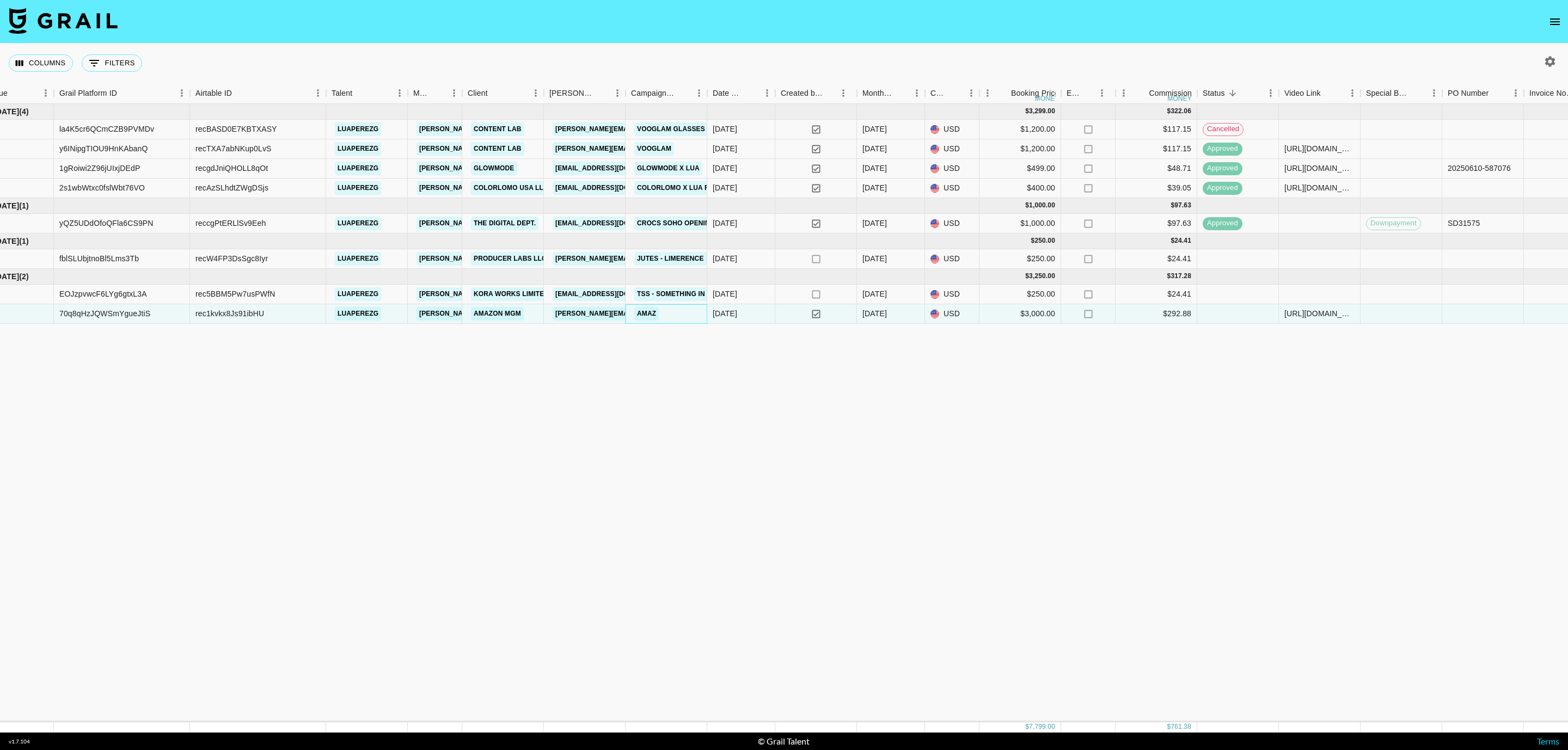
scroll to position [0, 0]
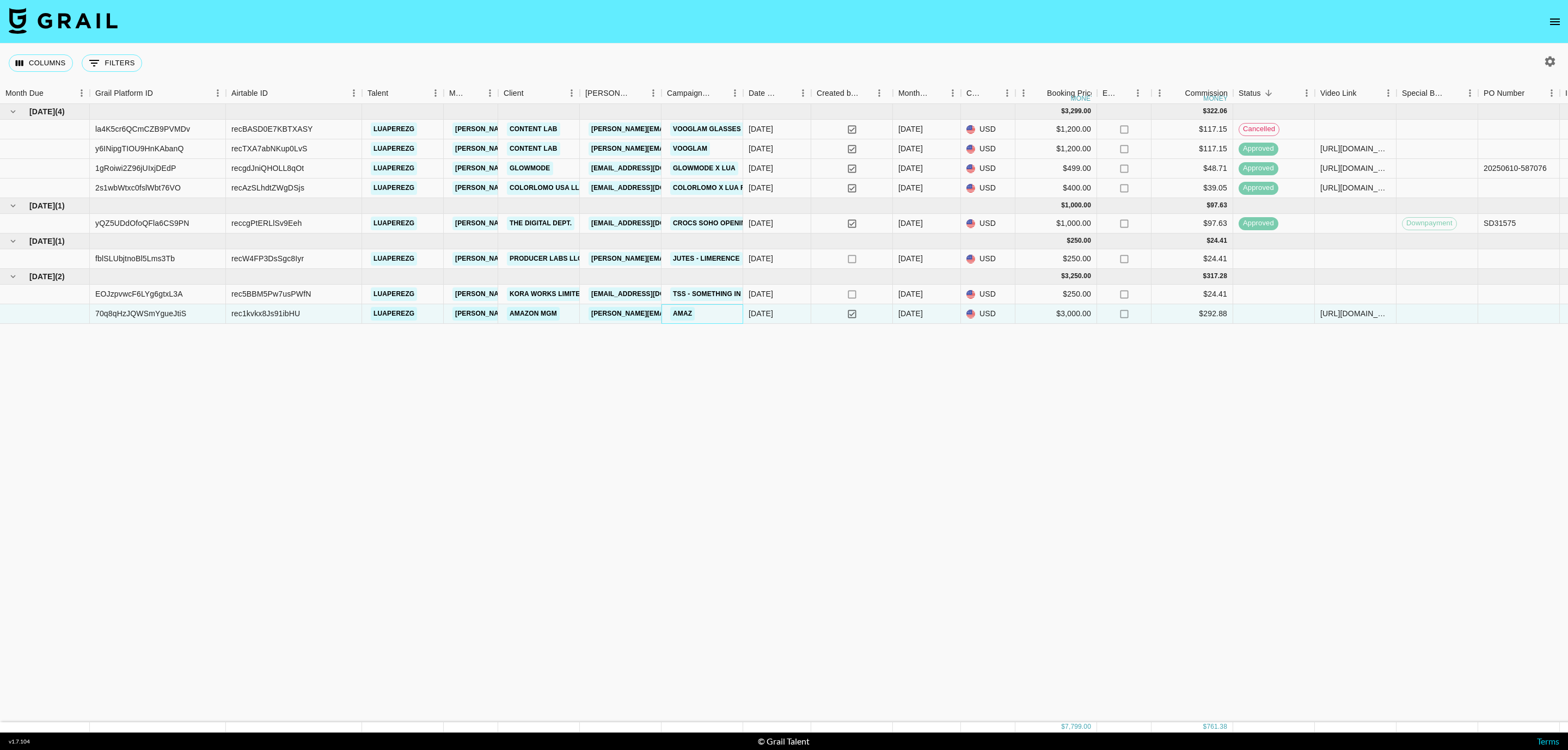
click at [709, 315] on div "Amaz" at bounding box center [702, 314] width 81 height 20
click at [709, 309] on div "Amaz" at bounding box center [702, 314] width 81 height 20
click at [714, 311] on div "Amaz" at bounding box center [702, 314] width 81 height 20
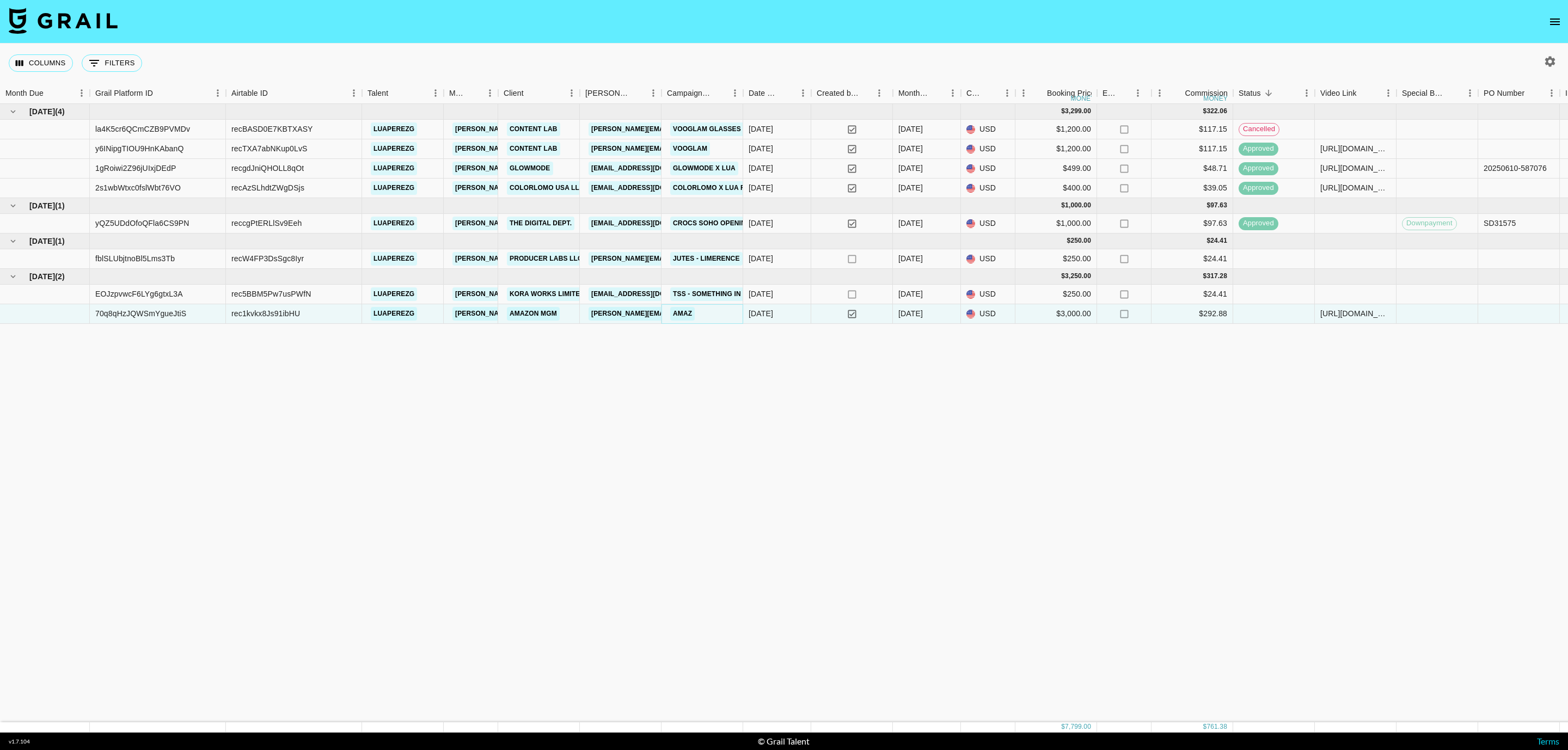
click at [685, 312] on link "Amaz" at bounding box center [682, 314] width 24 height 14
click at [693, 310] on link "Amaz" at bounding box center [682, 314] width 24 height 14
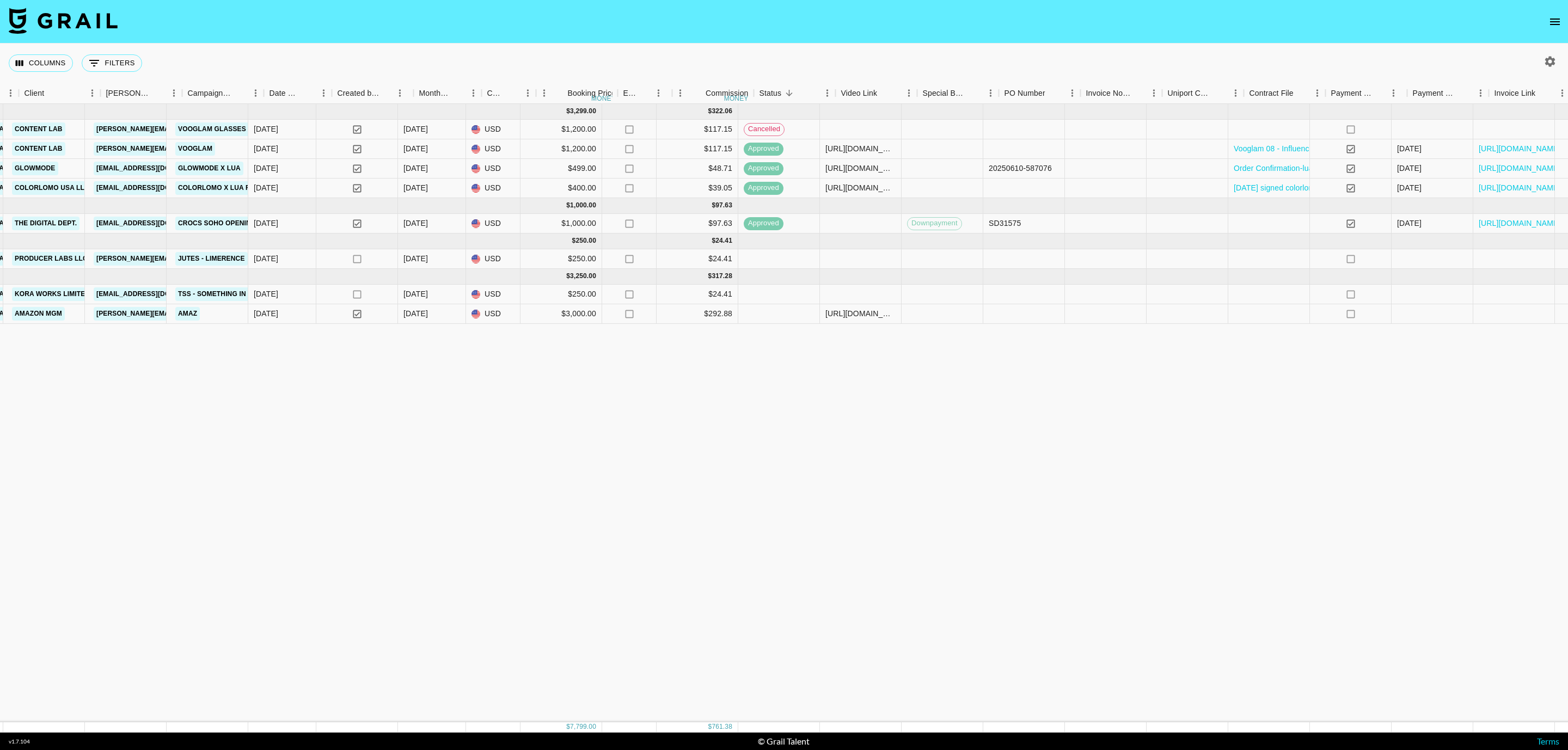
scroll to position [0, 525]
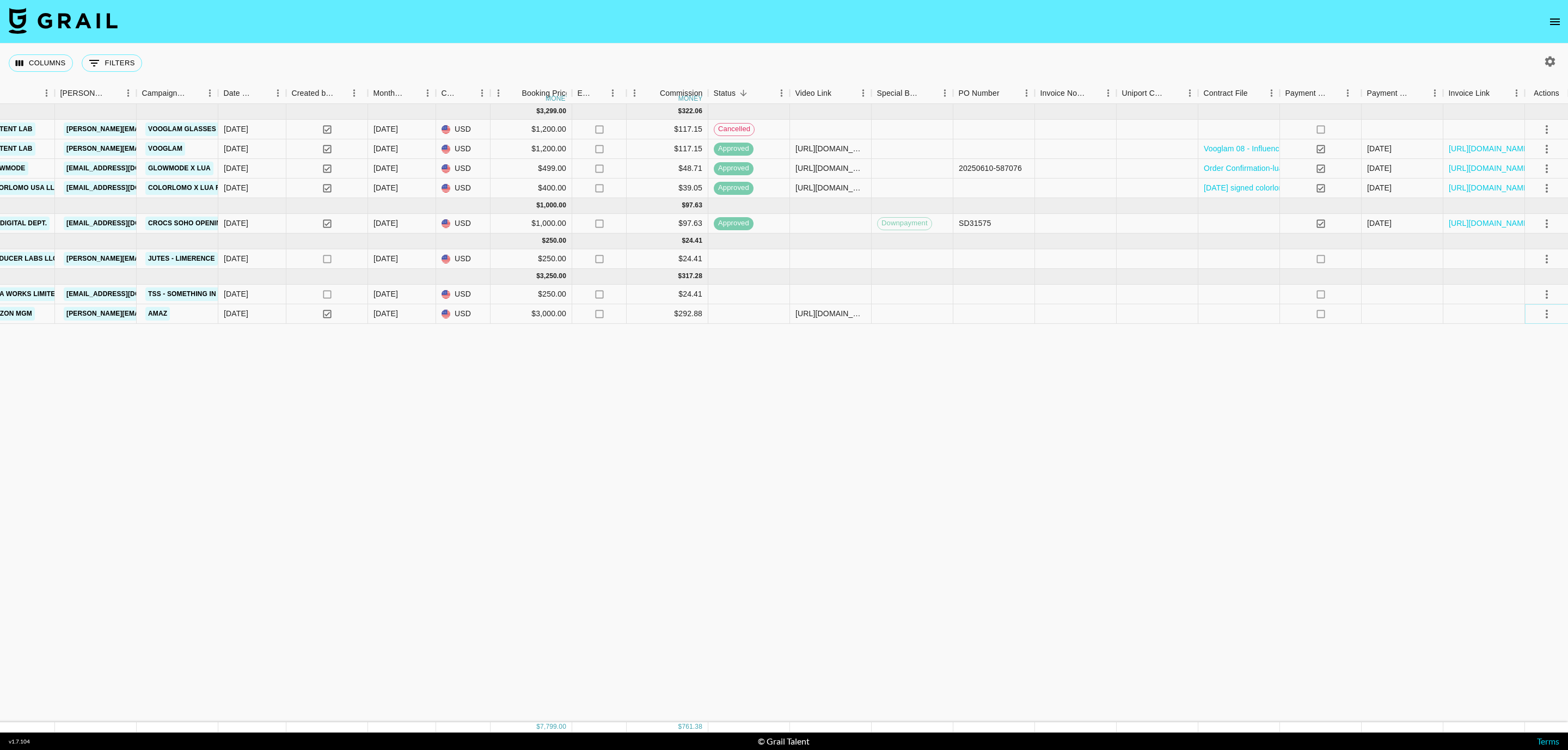
click at [1542, 317] on icon "select merge strategy" at bounding box center [1546, 314] width 13 height 13
click at [1214, 440] on div "Jun '25 ( 4 ) $ 3,299.00 $ 322.06 la4K5cr6QCmCZB9PVMDv recBASD0E7KBTXASY luaper…" at bounding box center [521, 412] width 2093 height 618
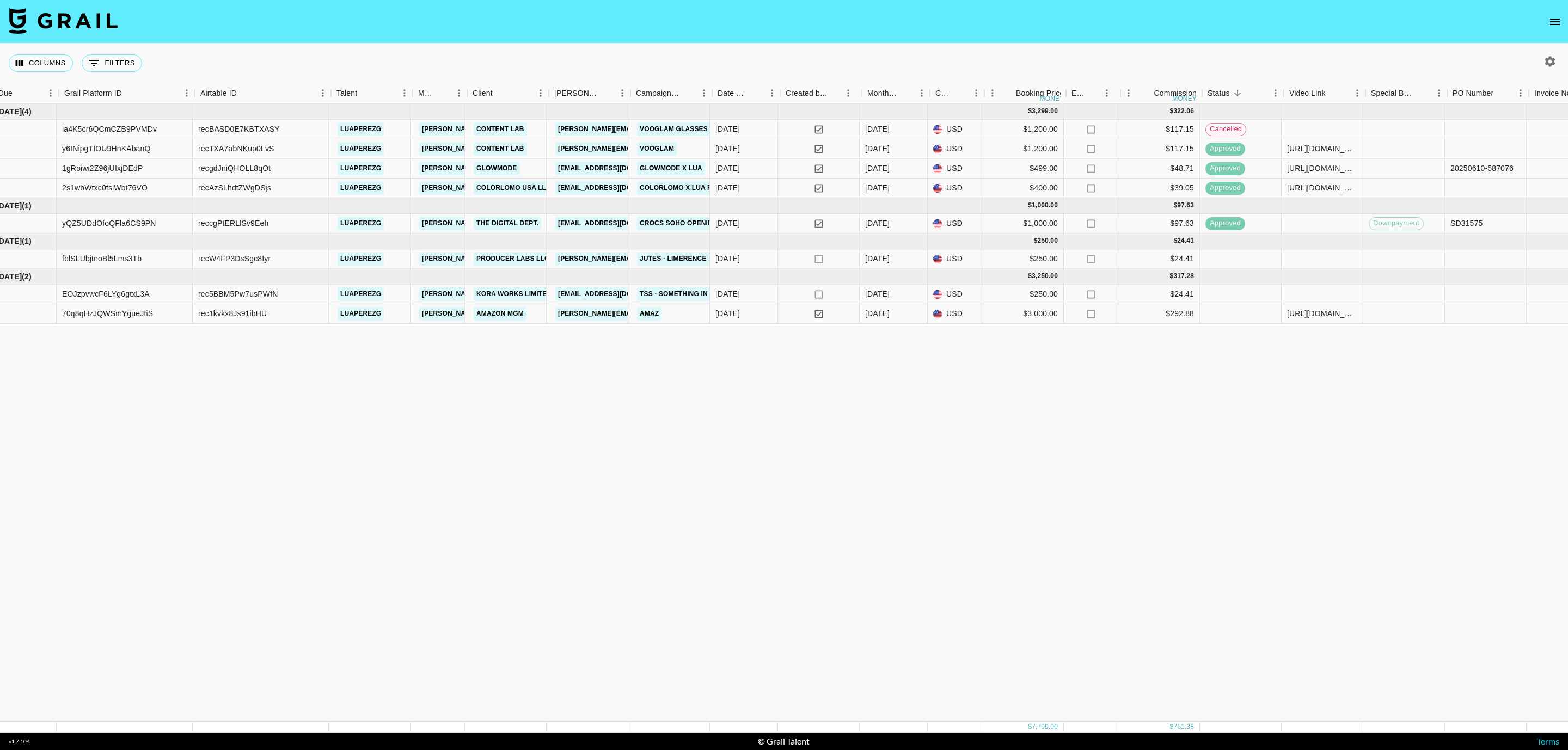
scroll to position [0, 31]
click at [688, 320] on div "Amaz" at bounding box center [671, 314] width 81 height 20
click at [668, 314] on div "Amaz" at bounding box center [671, 314] width 81 height 20
click at [531, 312] on div "Amazon MGM" at bounding box center [502, 313] width 60 height 20
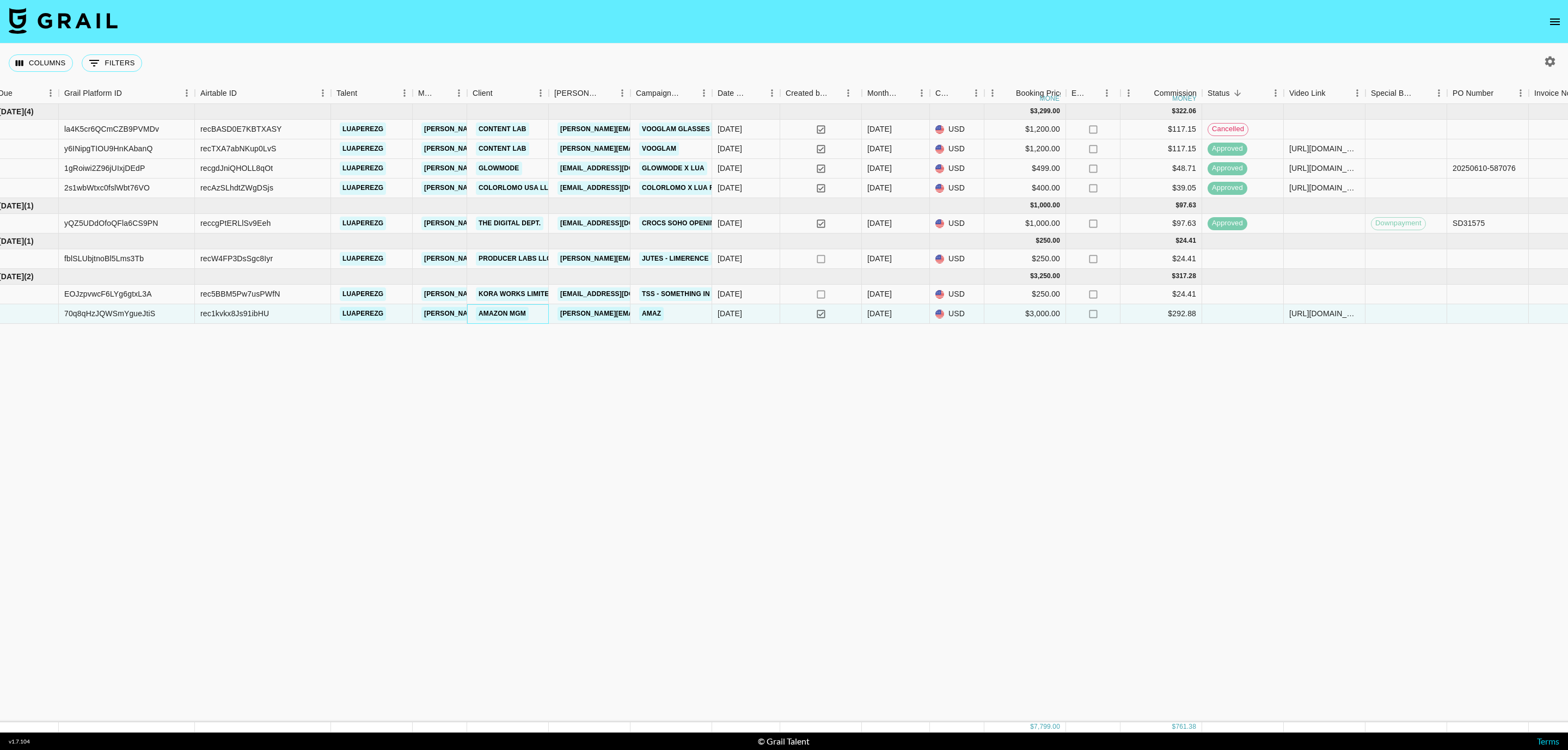
click at [531, 312] on div "Amazon MGM" at bounding box center [502, 313] width 60 height 20
click at [461, 339] on div "Jun '25 ( 4 ) $ 3,299.00 $ 322.06 la4K5cr6QCmCZB9PVMDv recBASD0E7KBTXASY luaper…" at bounding box center [1015, 412] width 2093 height 618
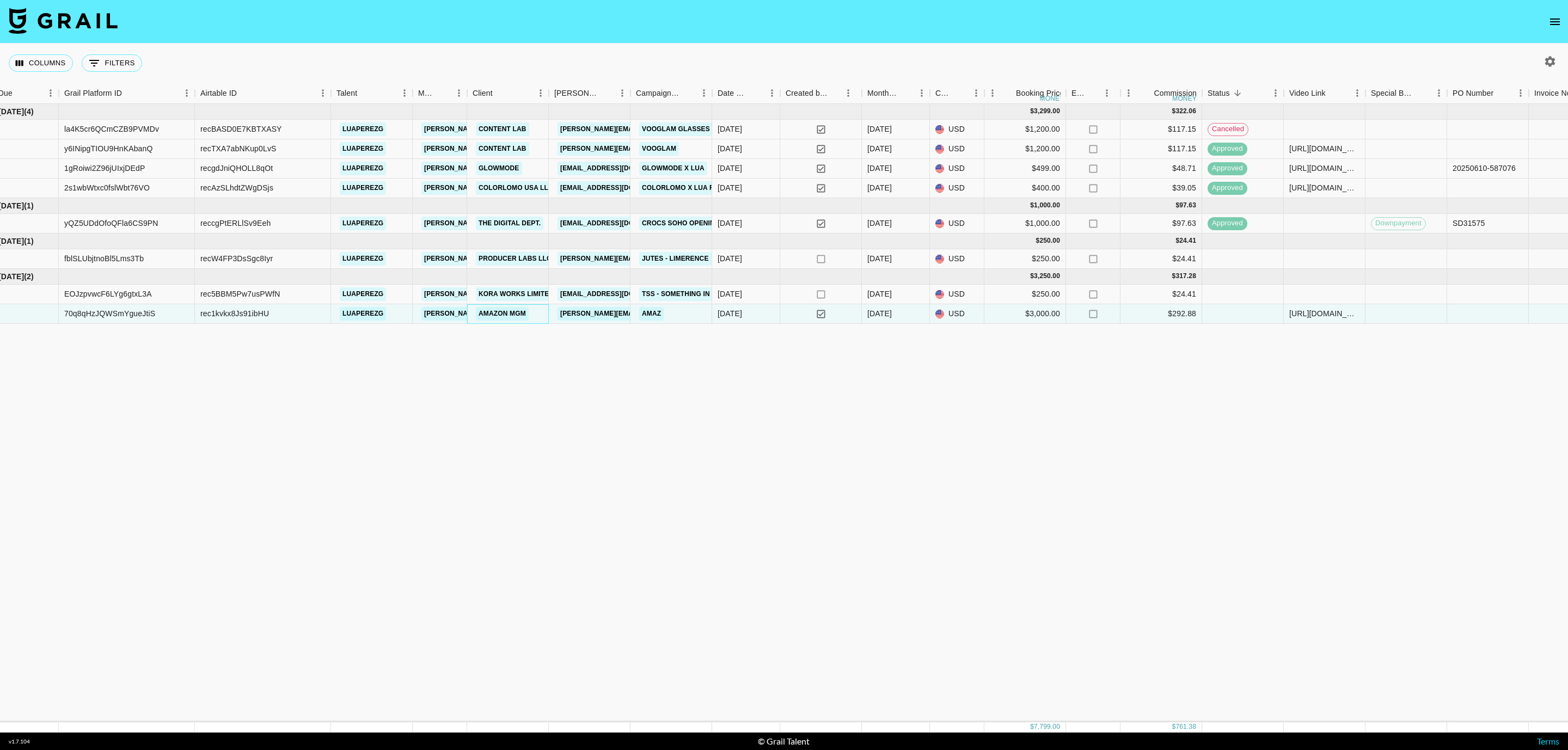
click at [532, 314] on div "Amazon MGM" at bounding box center [507, 314] width 81 height 20
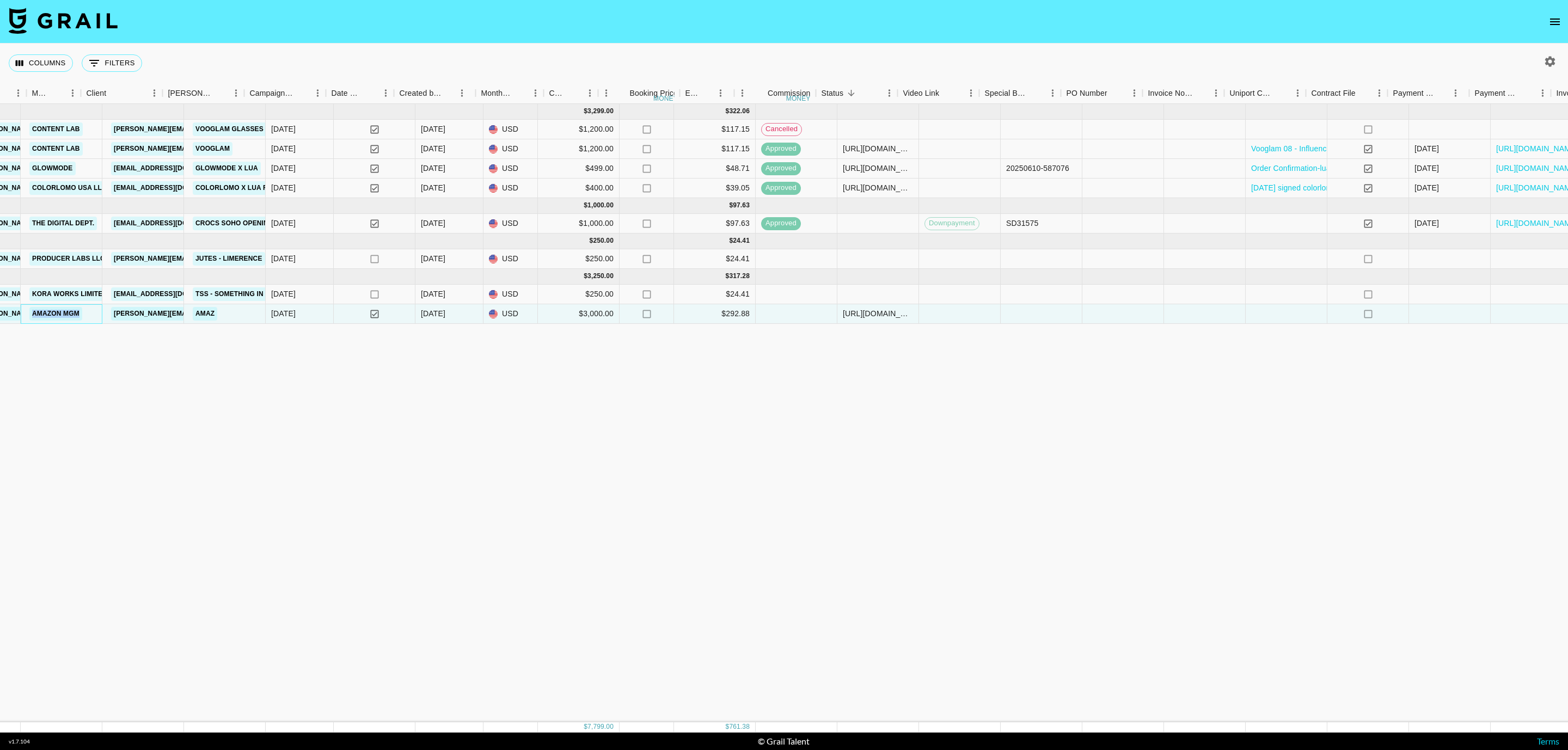
scroll to position [0, 525]
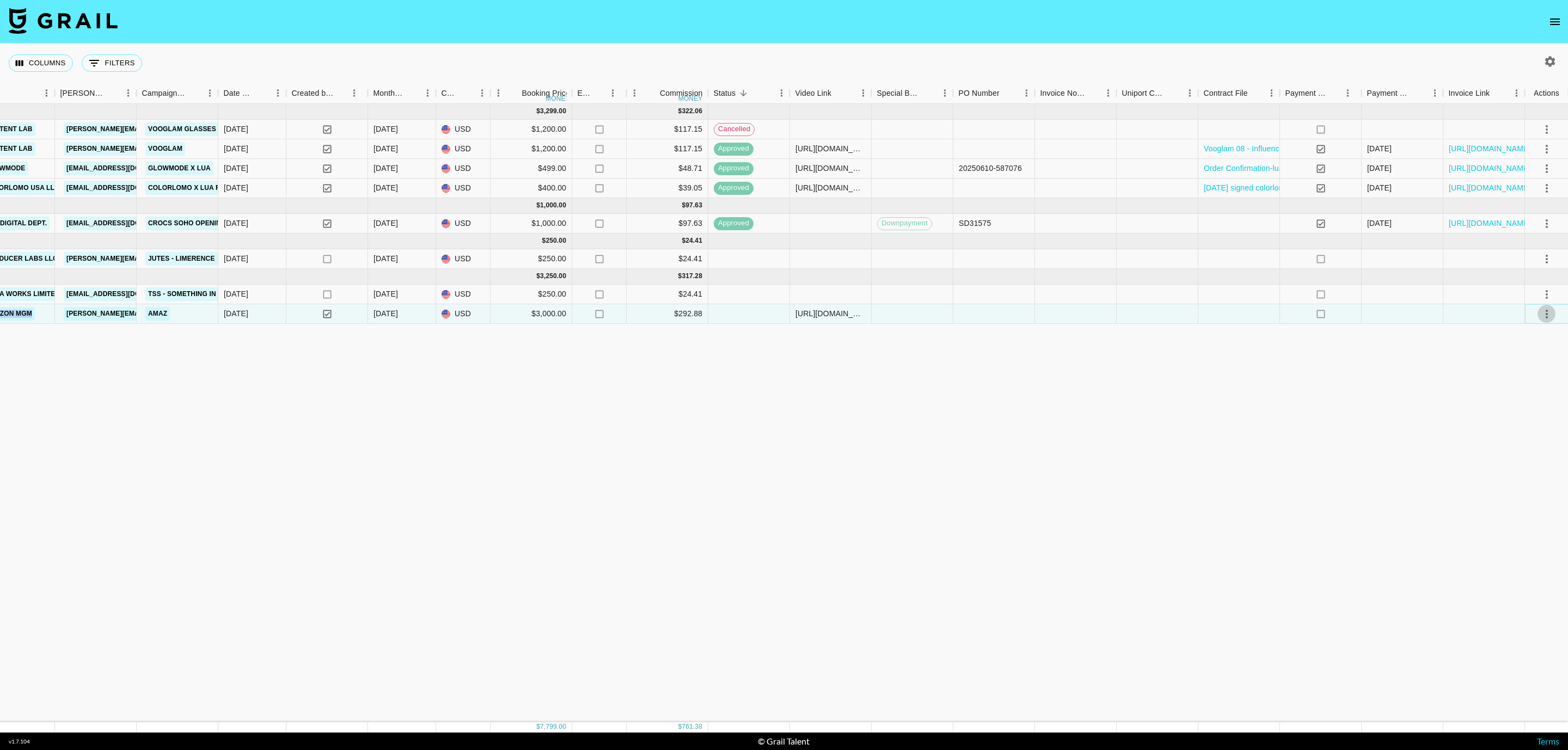
click at [1547, 311] on icon "select merge strategy" at bounding box center [1546, 314] width 13 height 13
click at [938, 531] on div "Jun '25 ( 4 ) $ 3,299.00 $ 322.06 la4K5cr6QCmCZB9PVMDv recBASD0E7KBTXASY luaper…" at bounding box center [521, 412] width 2093 height 618
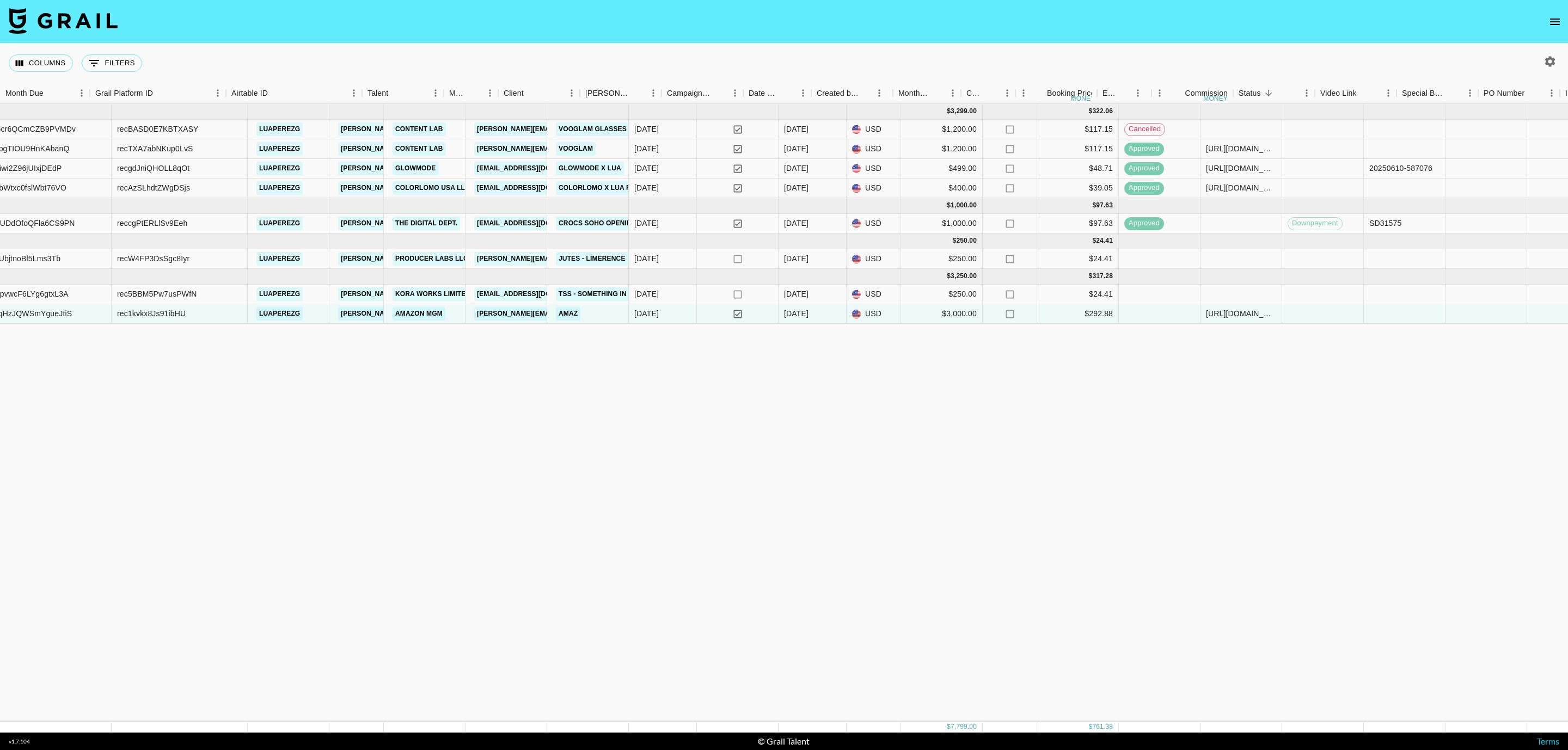
scroll to position [0, 0]
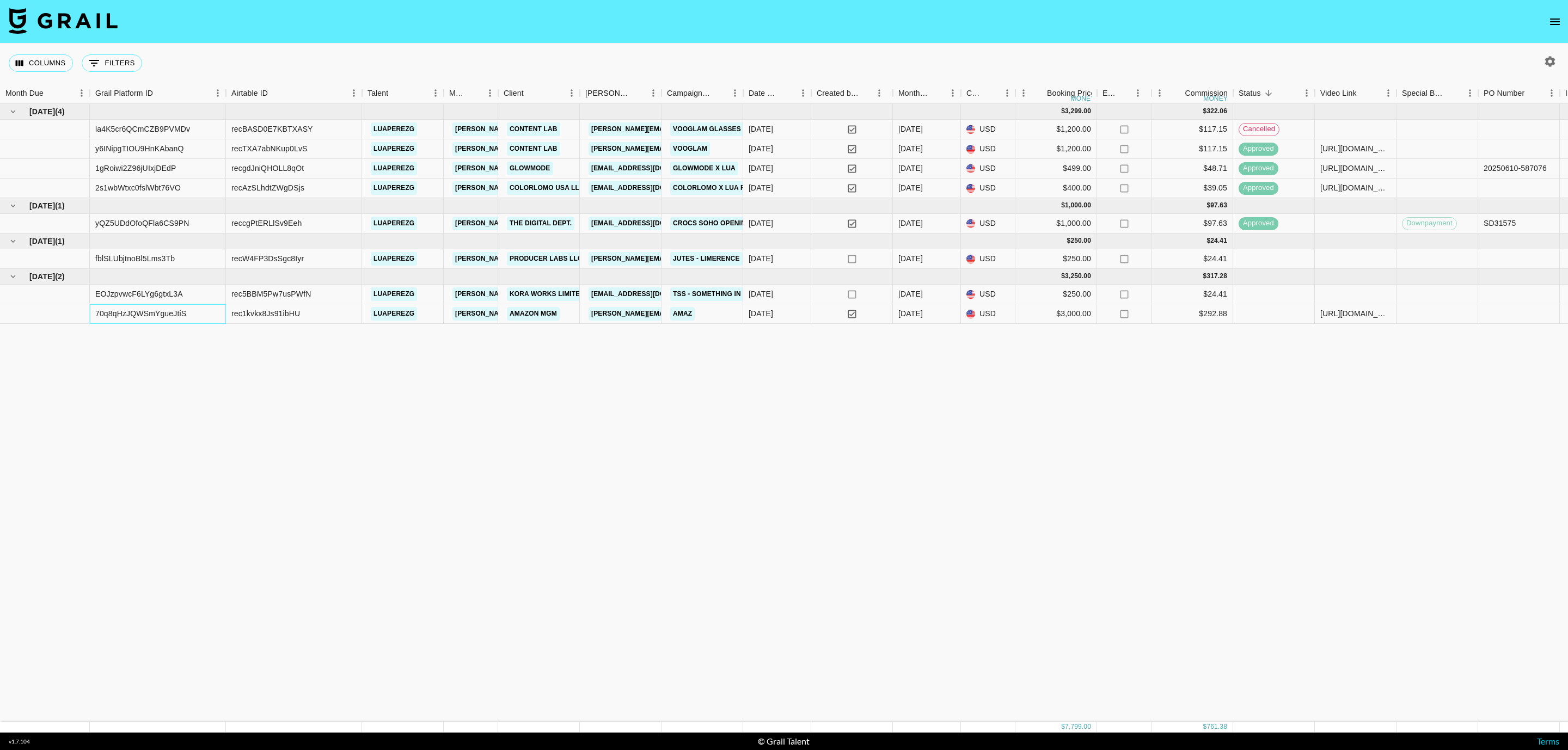
click at [156, 315] on div "70q8qHzJQWSmYgueJtiS" at bounding box center [140, 313] width 91 height 11
drag, startPoint x: 214, startPoint y: 315, endPoint x: 93, endPoint y: 312, distance: 121.0
click at [93, 312] on div "70q8qHzJQWSmYgueJtiS" at bounding box center [157, 314] width 136 height 20
copy div "70q8qHzJQWSmYgueJtiS"
